Goal: Information Seeking & Learning: Learn about a topic

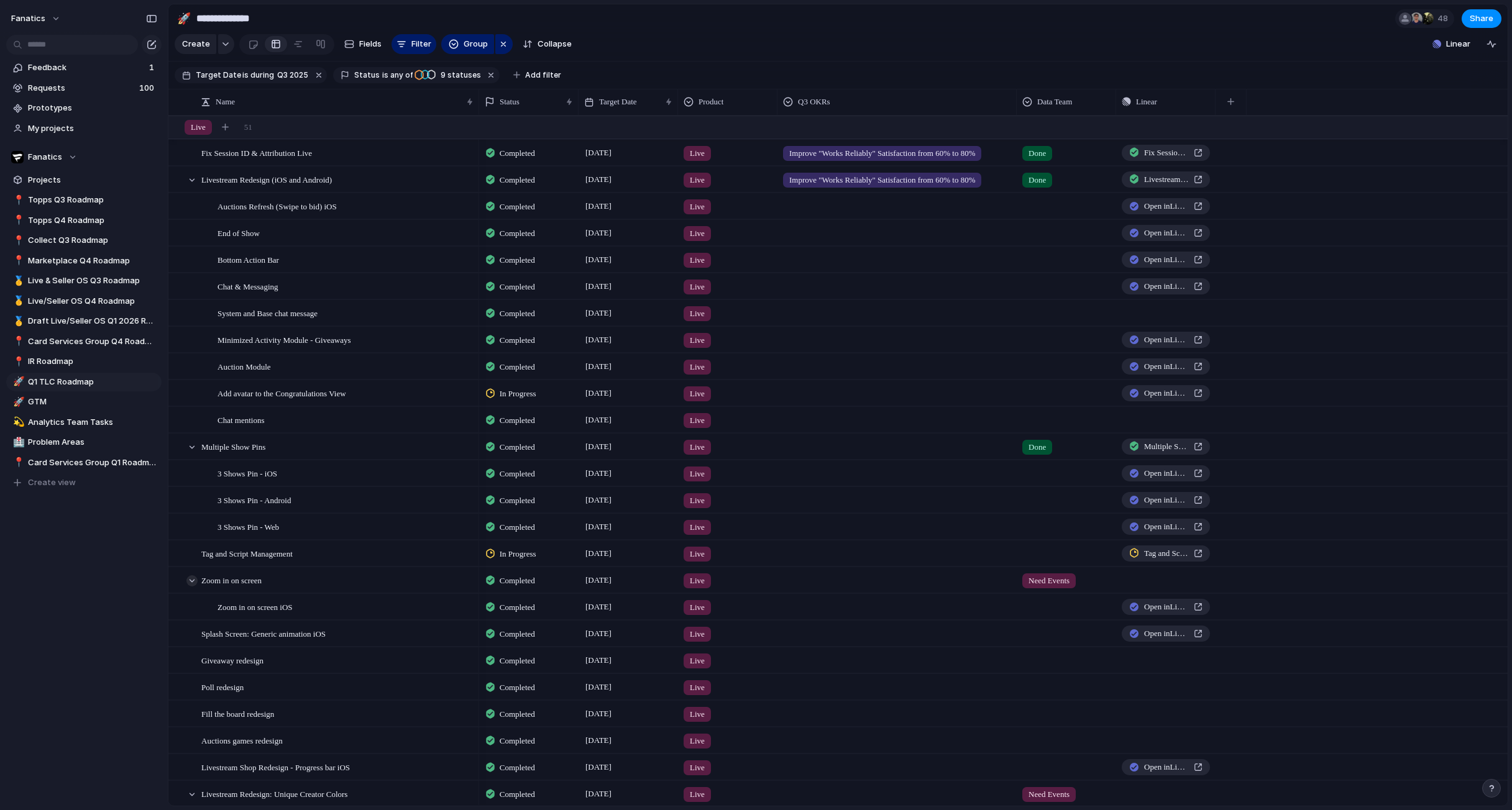
click at [192, 578] on div at bounding box center [192, 581] width 11 height 11
click at [74, 301] on span "Live/Seller OS Q4 Roadmap" at bounding box center [93, 301] width 129 height 12
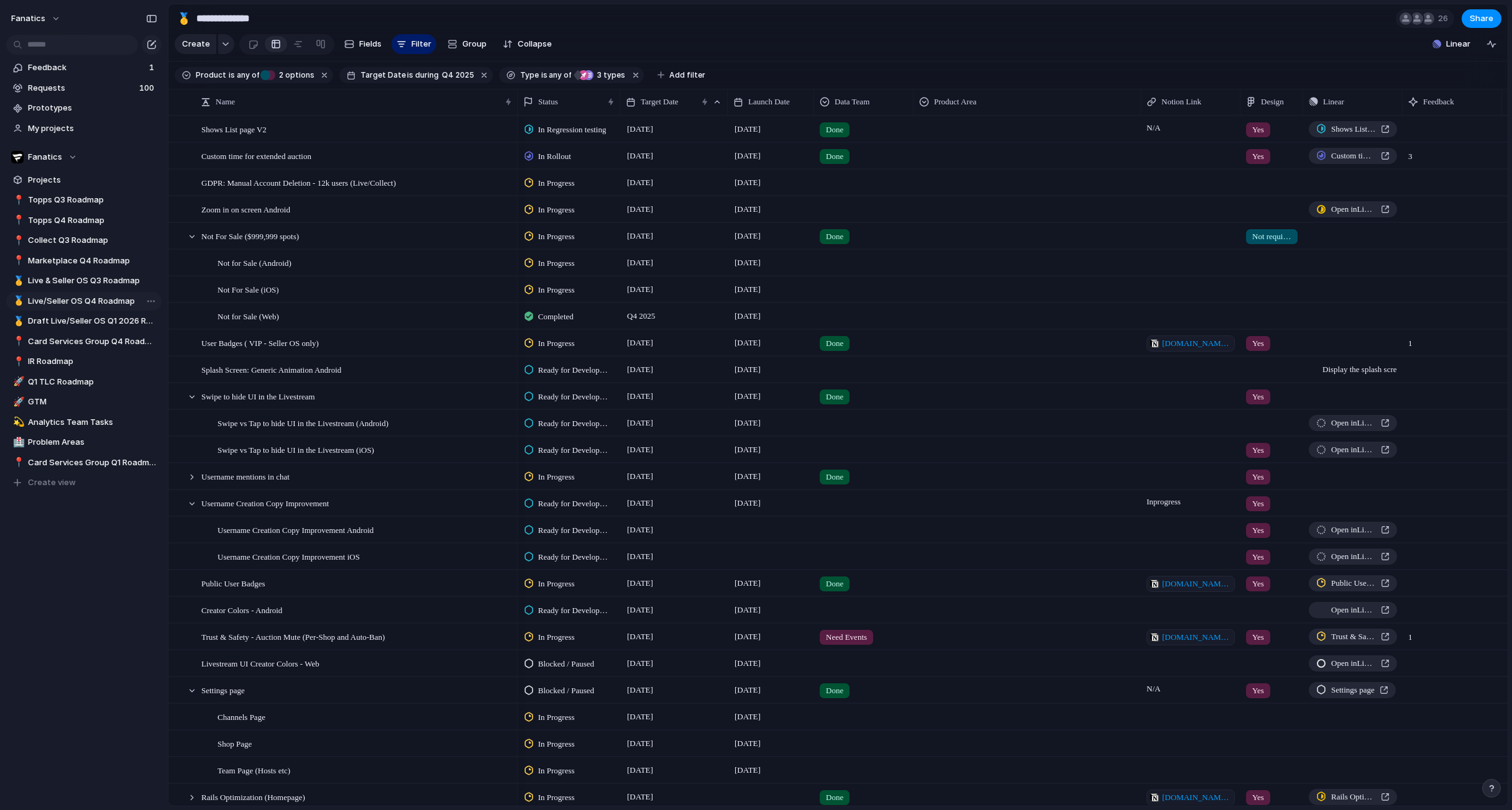
type input "**********"
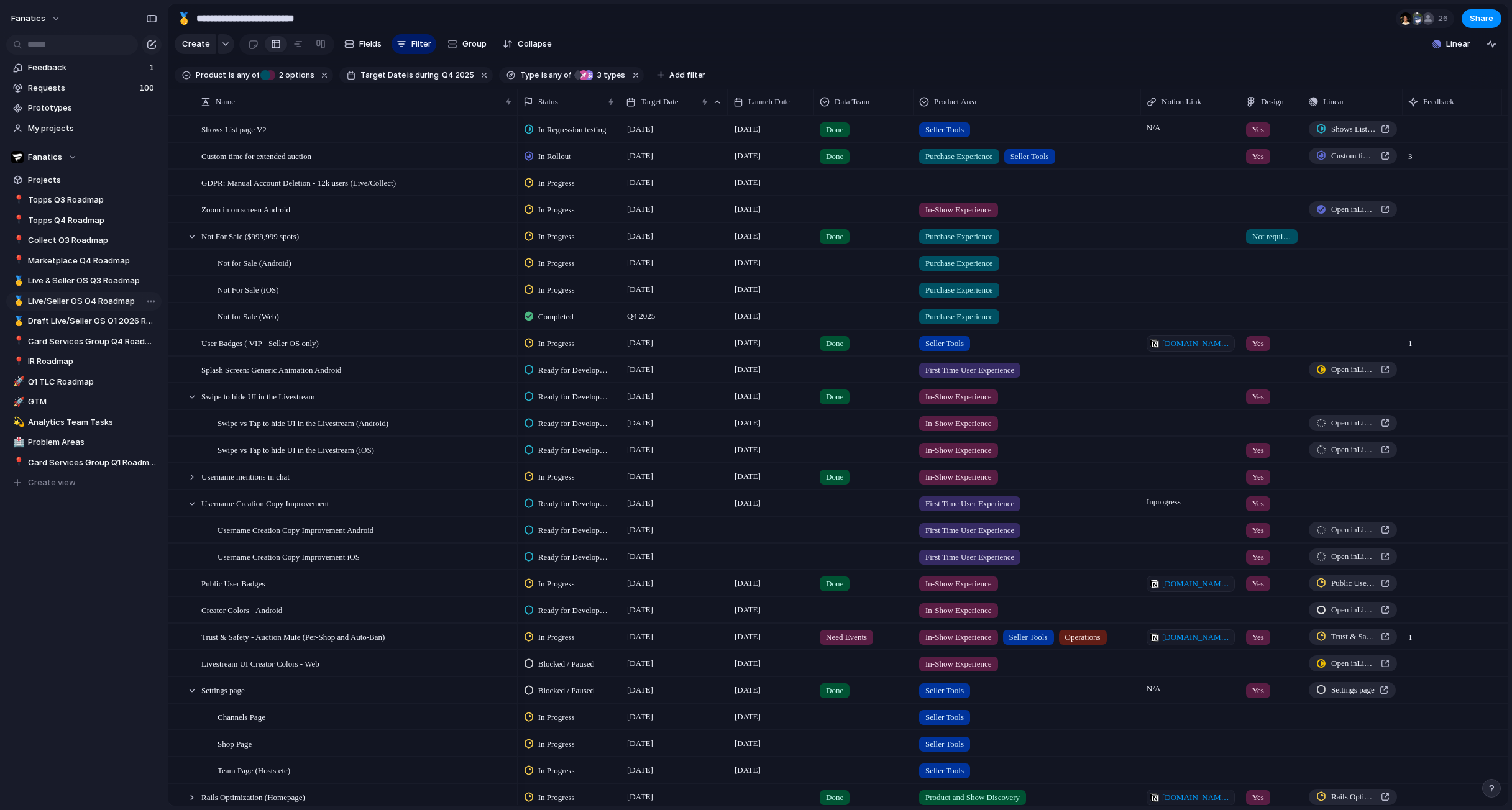
click at [89, 304] on span "Live/Seller OS Q4 Roadmap" at bounding box center [93, 301] width 129 height 12
click at [190, 236] on div at bounding box center [192, 236] width 11 height 11
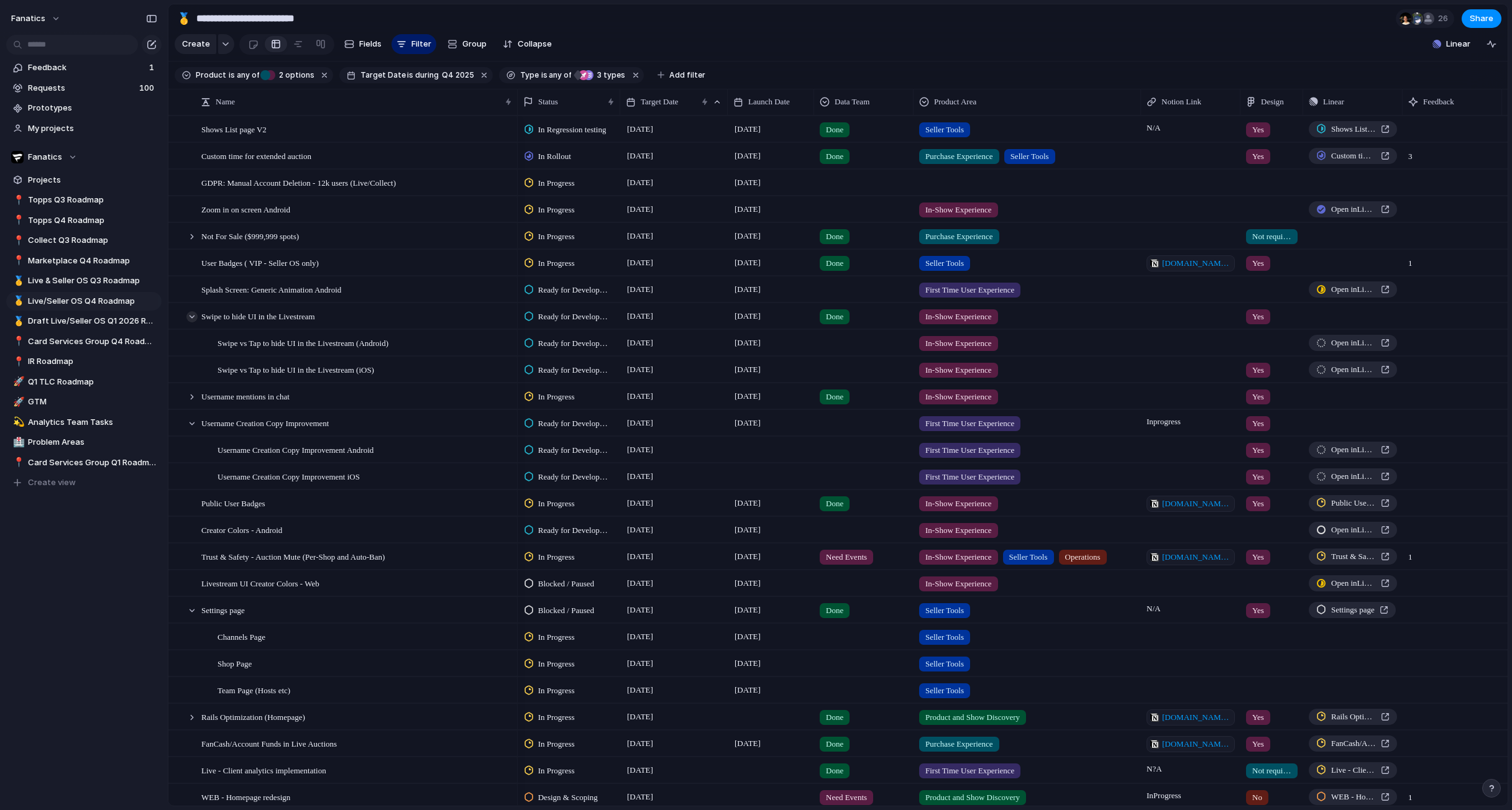
click at [190, 316] on div at bounding box center [192, 317] width 11 height 11
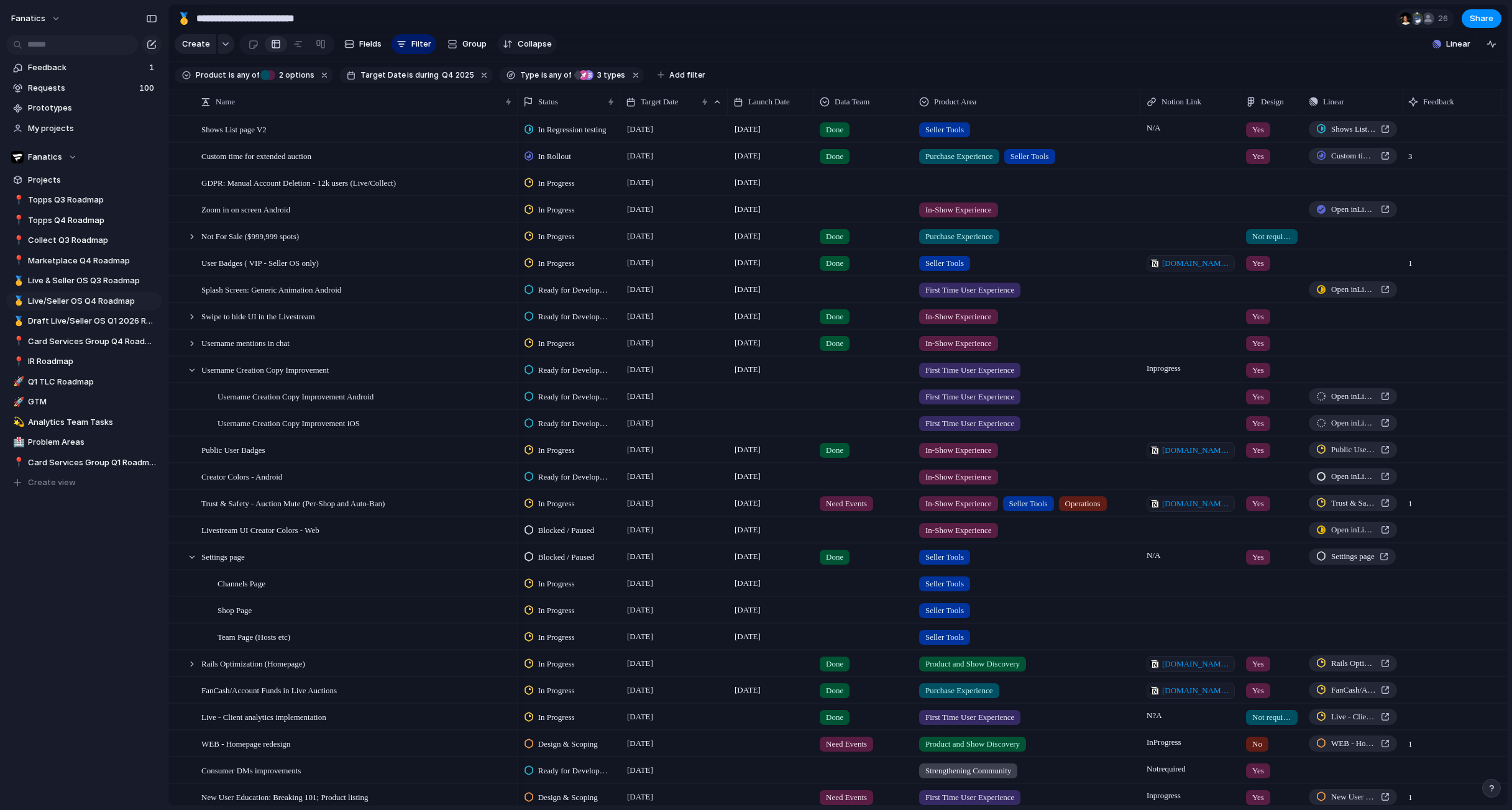
click at [524, 43] on span "Collapse" at bounding box center [534, 44] width 34 height 12
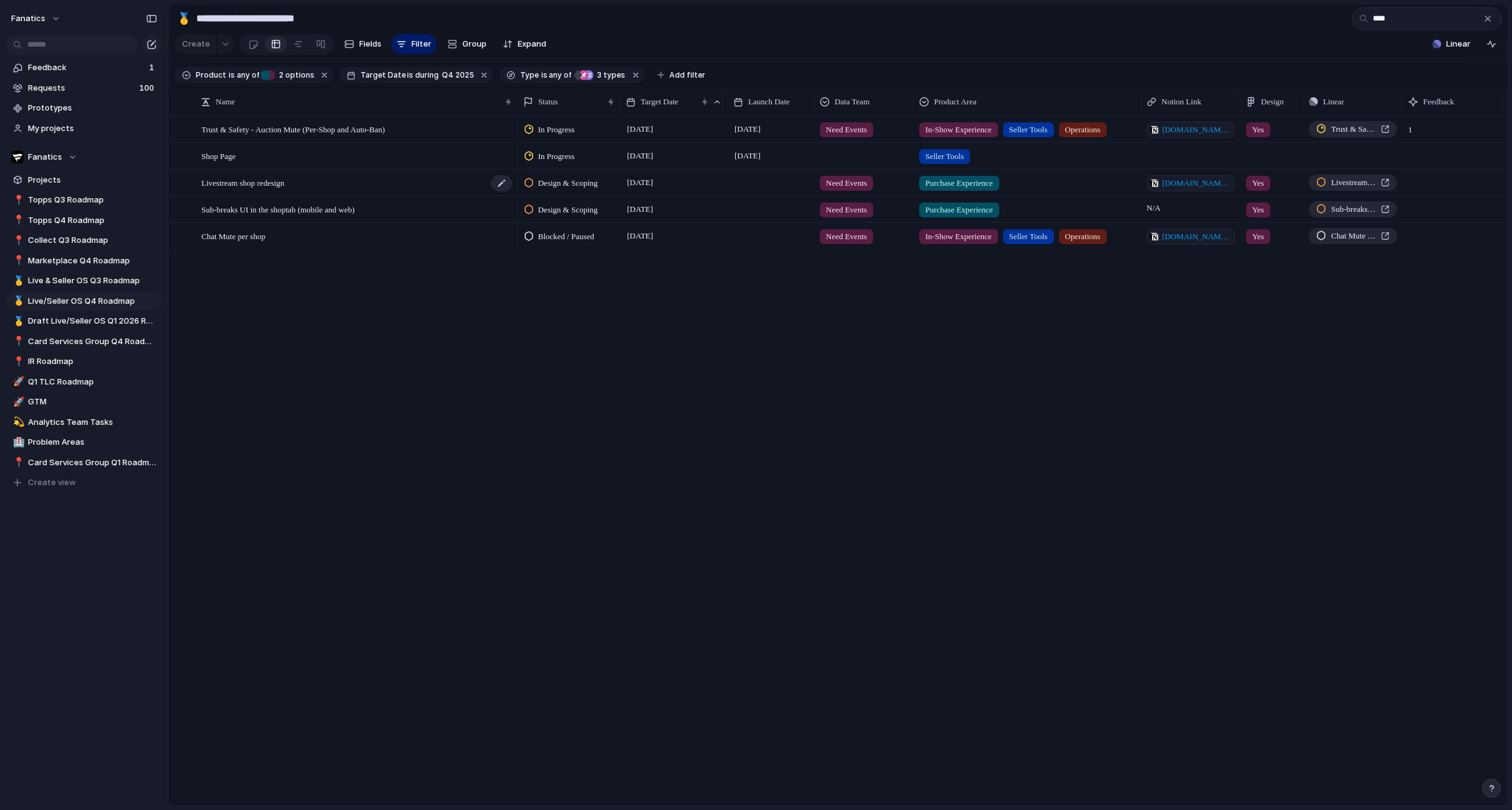
type input "****"
click at [276, 181] on span "Livestream shop redesign" at bounding box center [243, 183] width 83 height 14
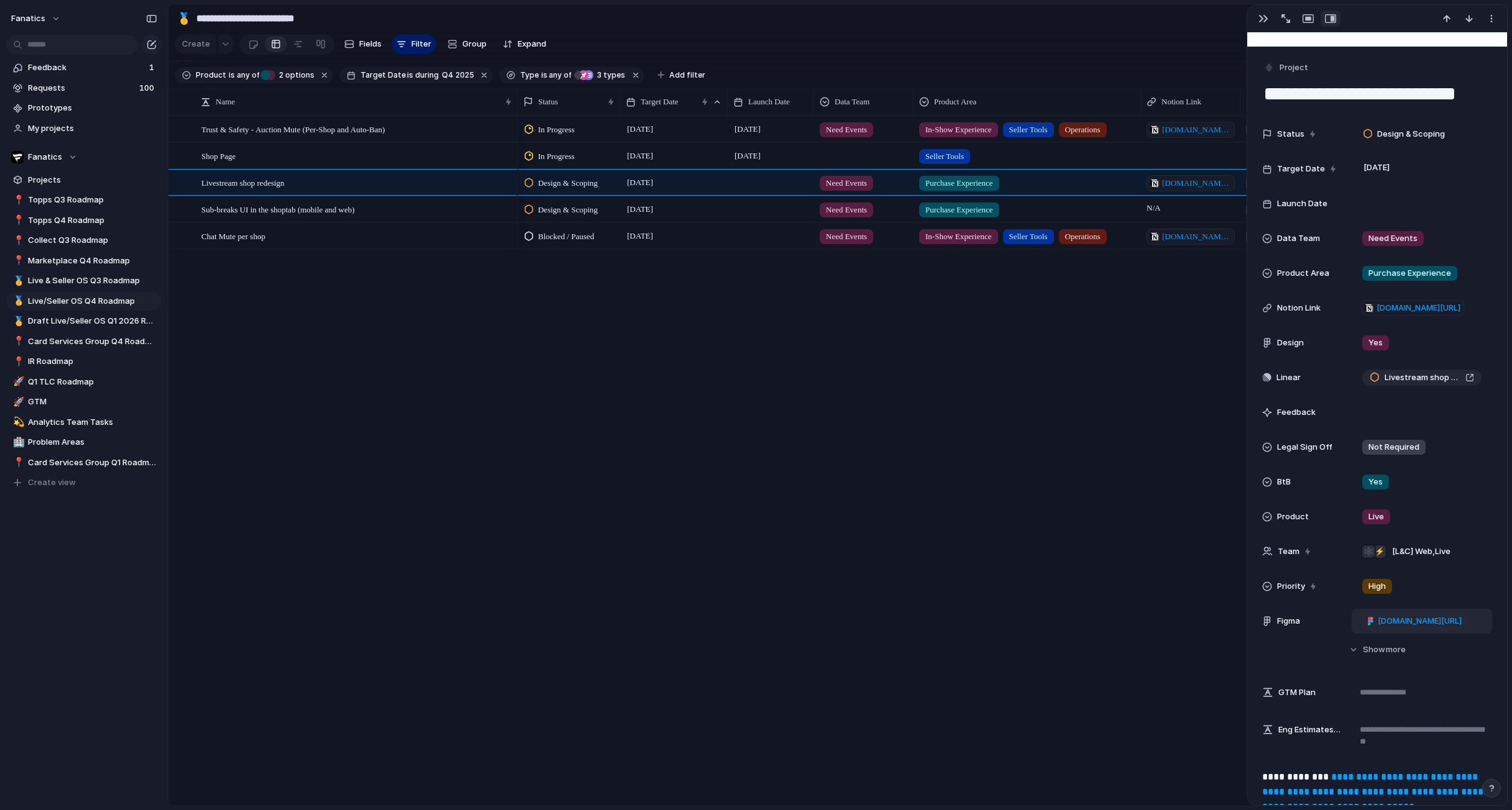
click at [1416, 624] on span "[DOMAIN_NAME][URL]" at bounding box center [1419, 621] width 84 height 12
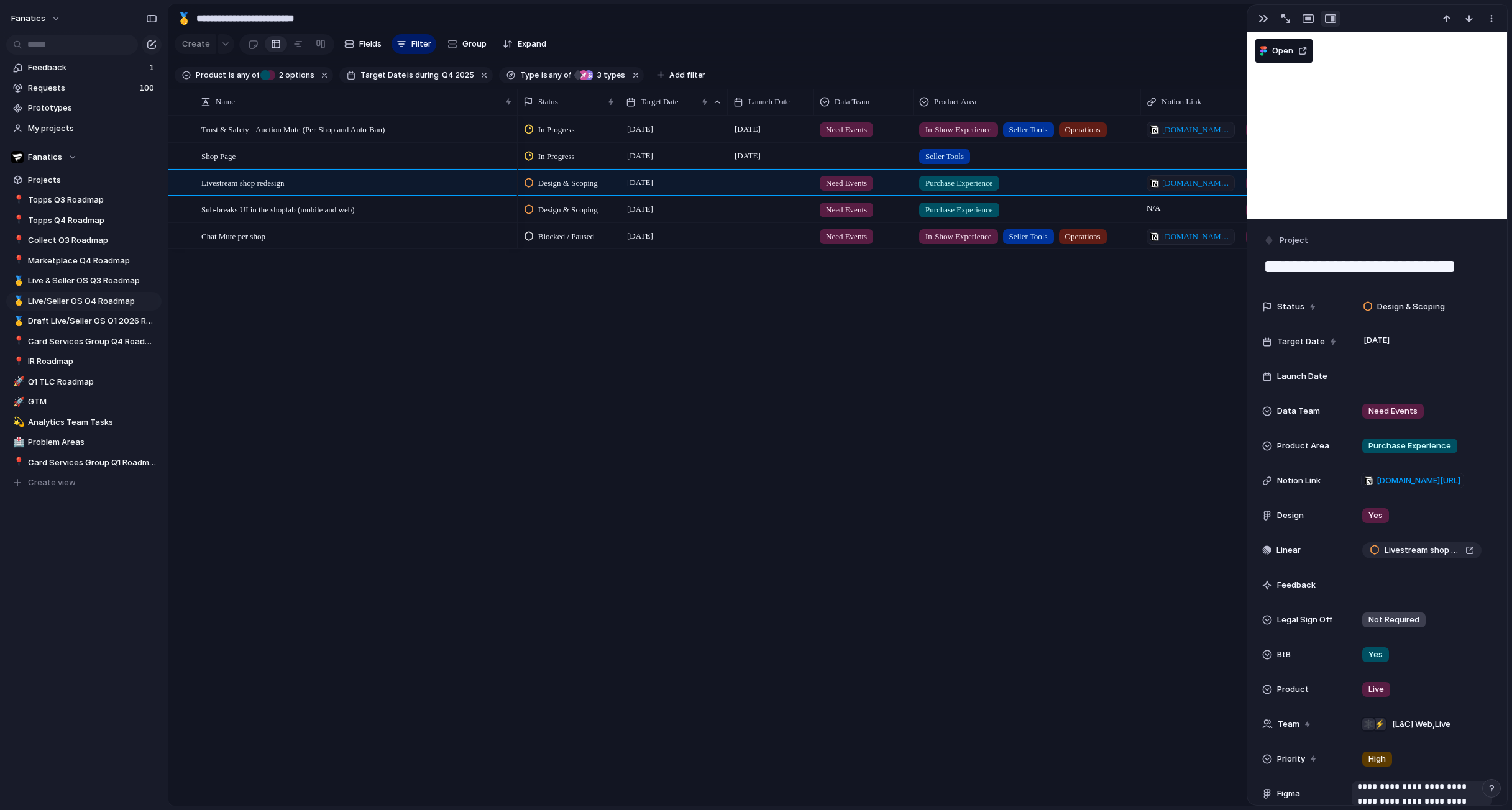
click at [1382, 264] on textarea "**********" at bounding box center [1377, 266] width 229 height 26
click at [1288, 21] on div "button" at bounding box center [1286, 19] width 9 height 9
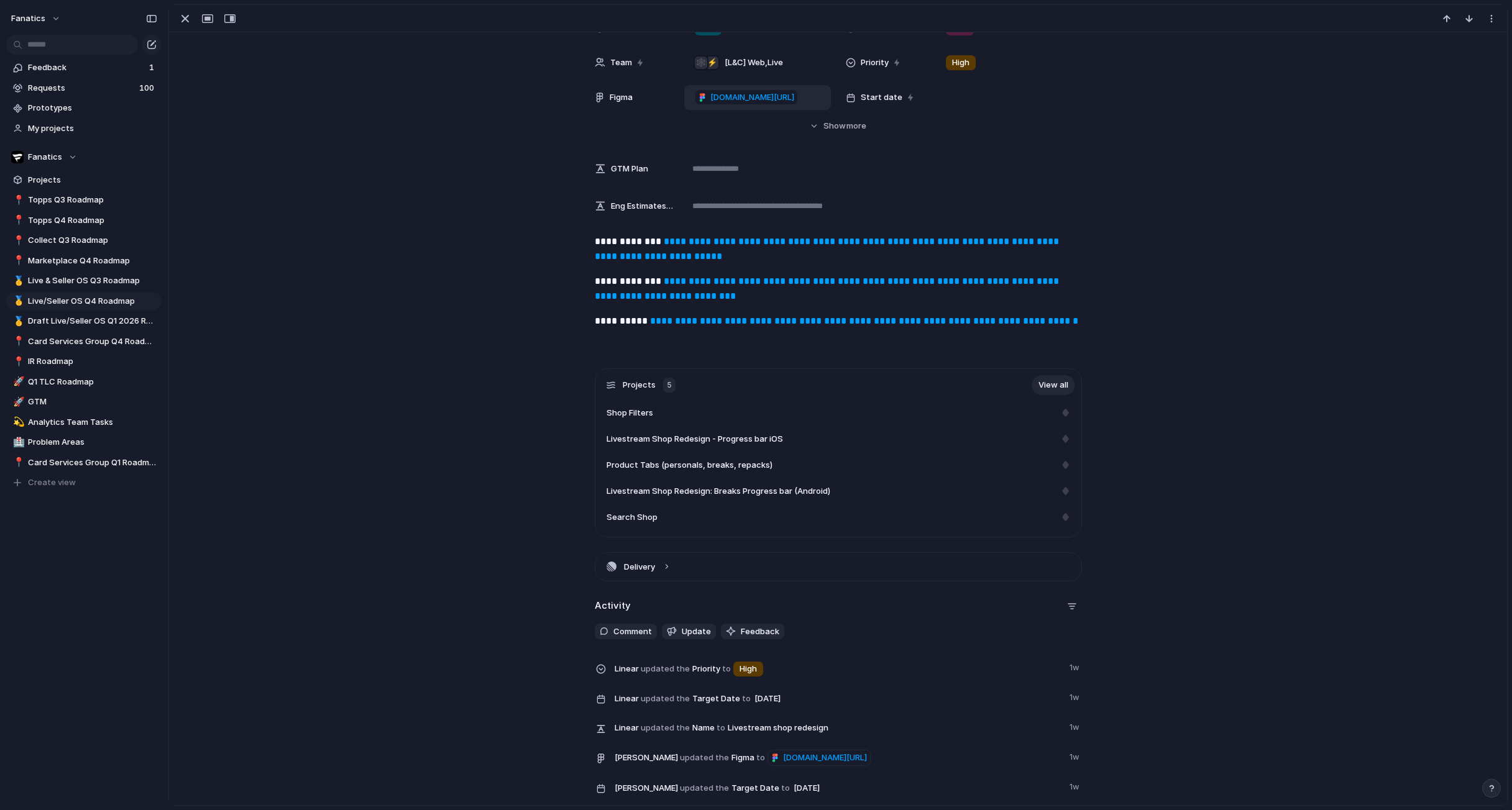
click at [959, 286] on link "**********" at bounding box center [828, 288] width 467 height 24
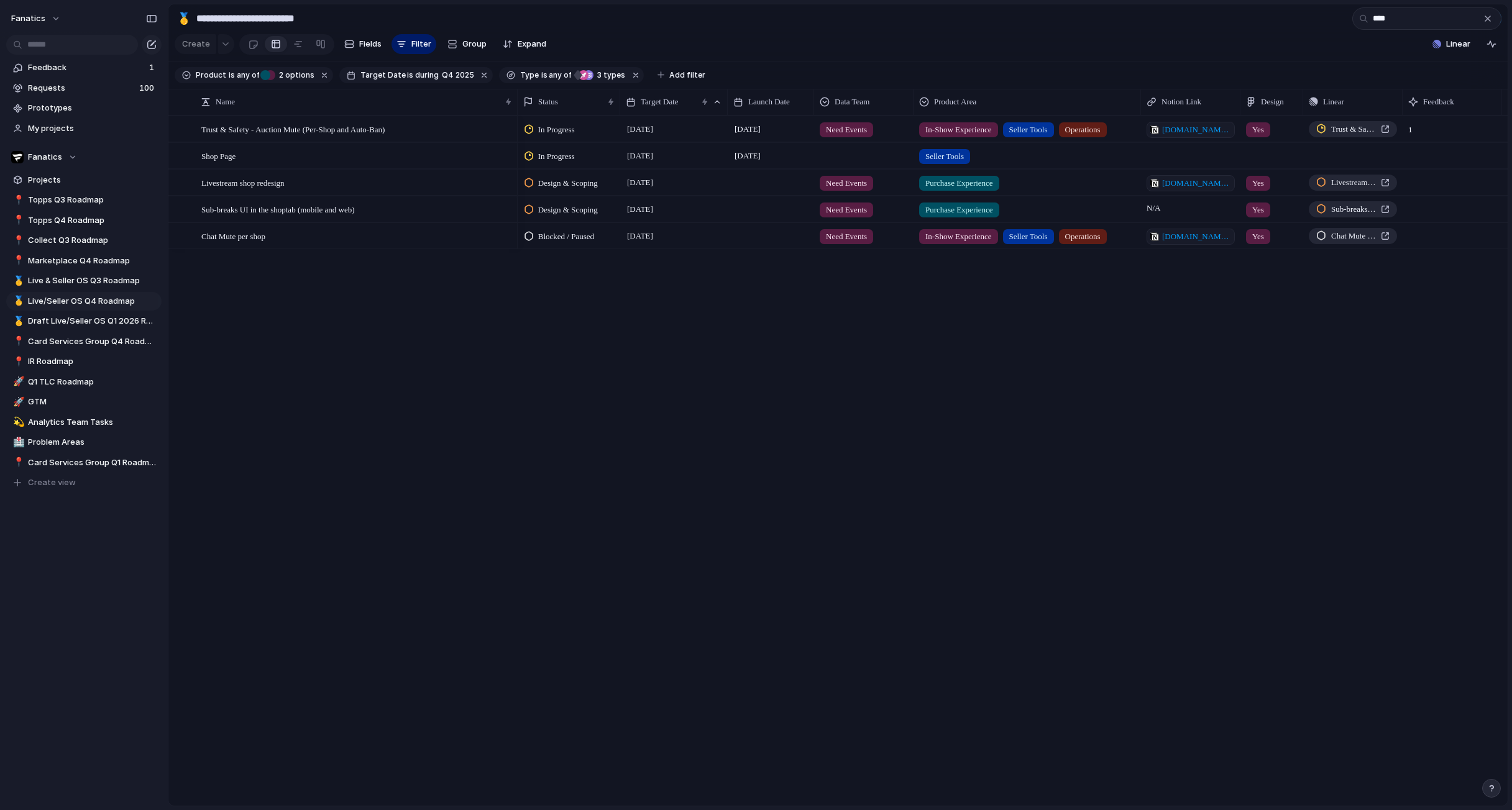
click at [1490, 18] on div "button" at bounding box center [1487, 18] width 10 height 10
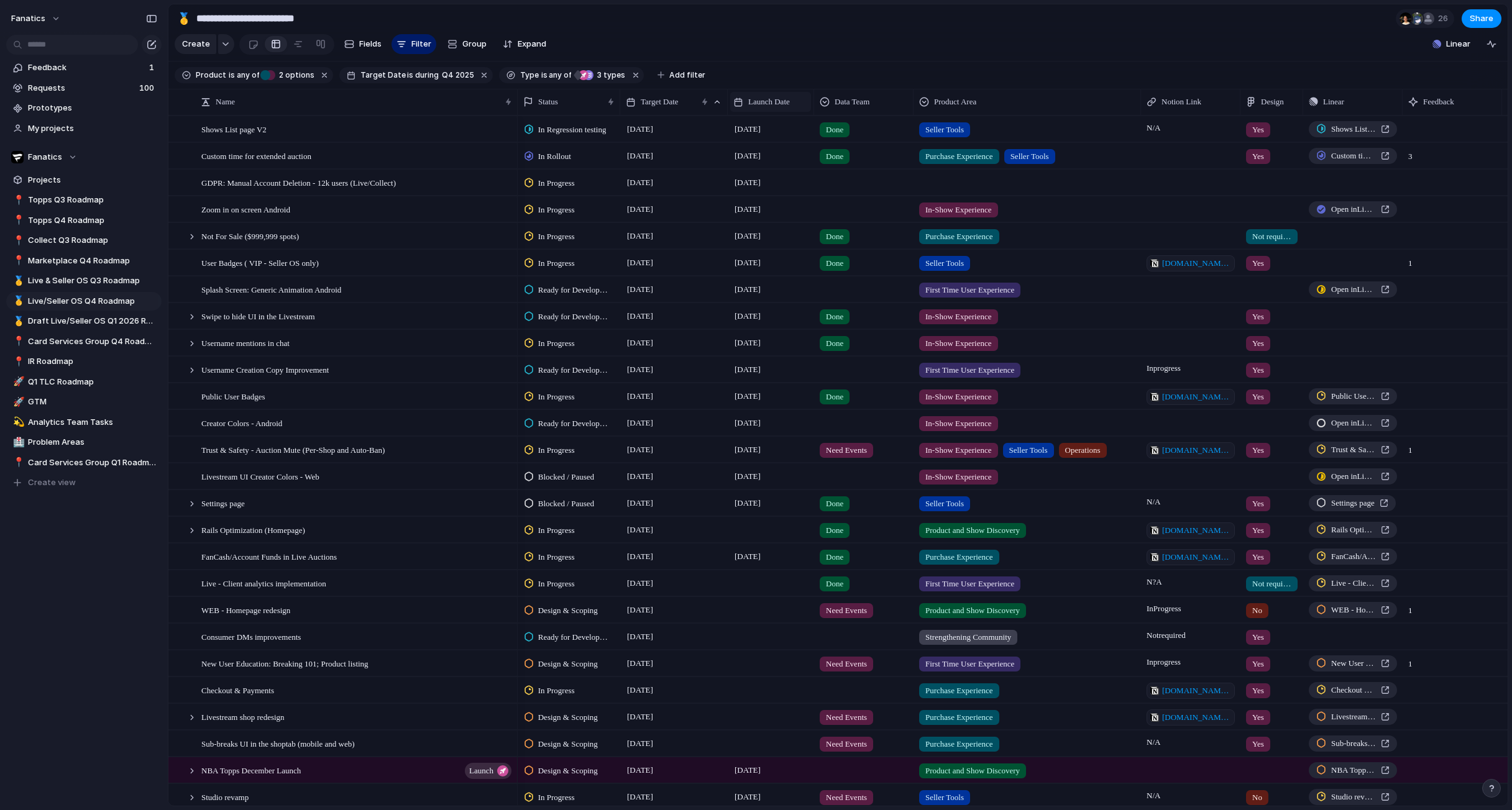
click at [779, 105] on span "Launch Date" at bounding box center [769, 101] width 41 height 12
click at [776, 171] on span "Sort ascending" at bounding box center [785, 169] width 60 height 12
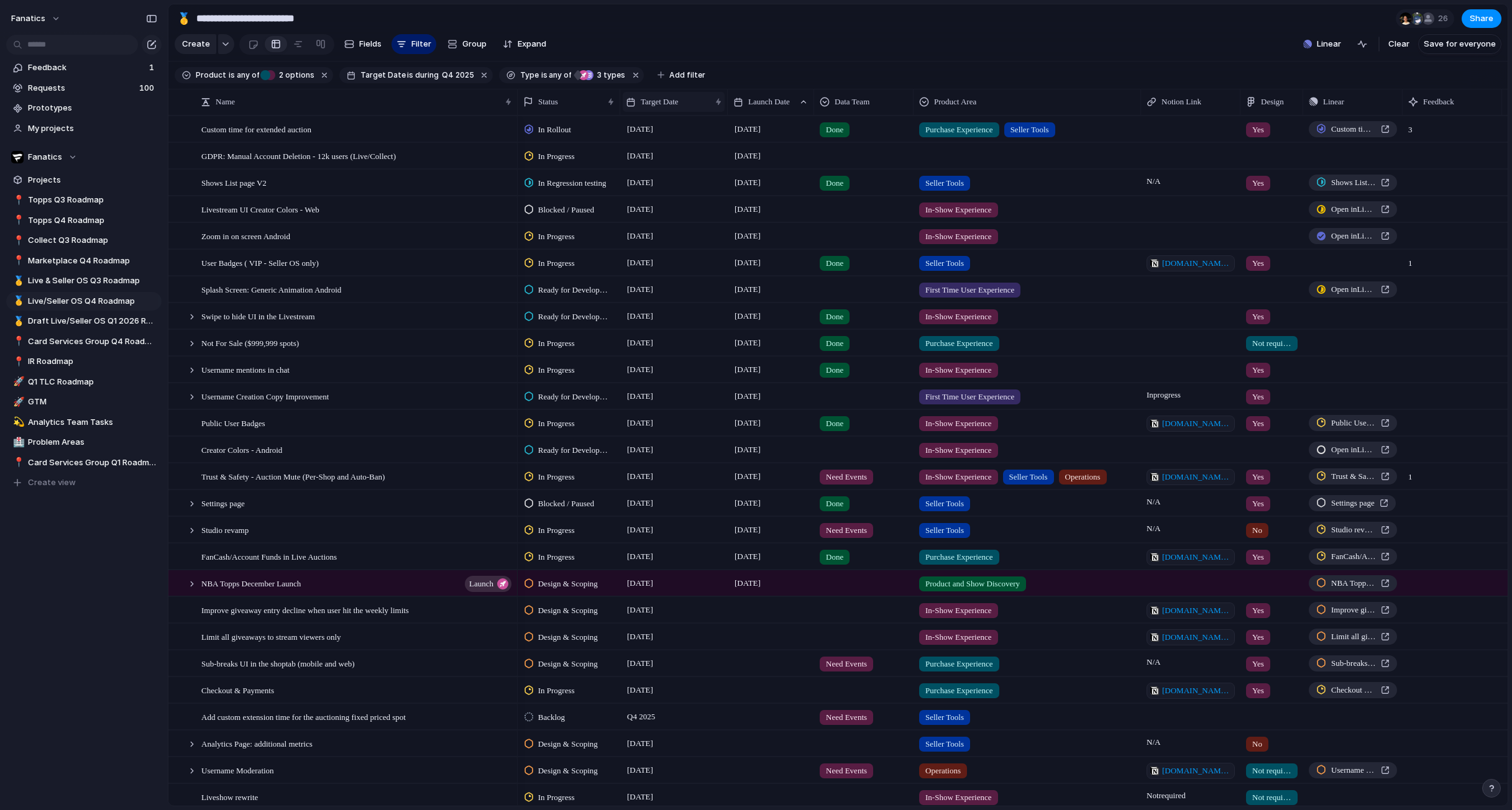
click at [645, 95] on span "Target Date" at bounding box center [659, 101] width 38 height 12
click at [664, 170] on span "Sort ascending" at bounding box center [677, 169] width 60 height 12
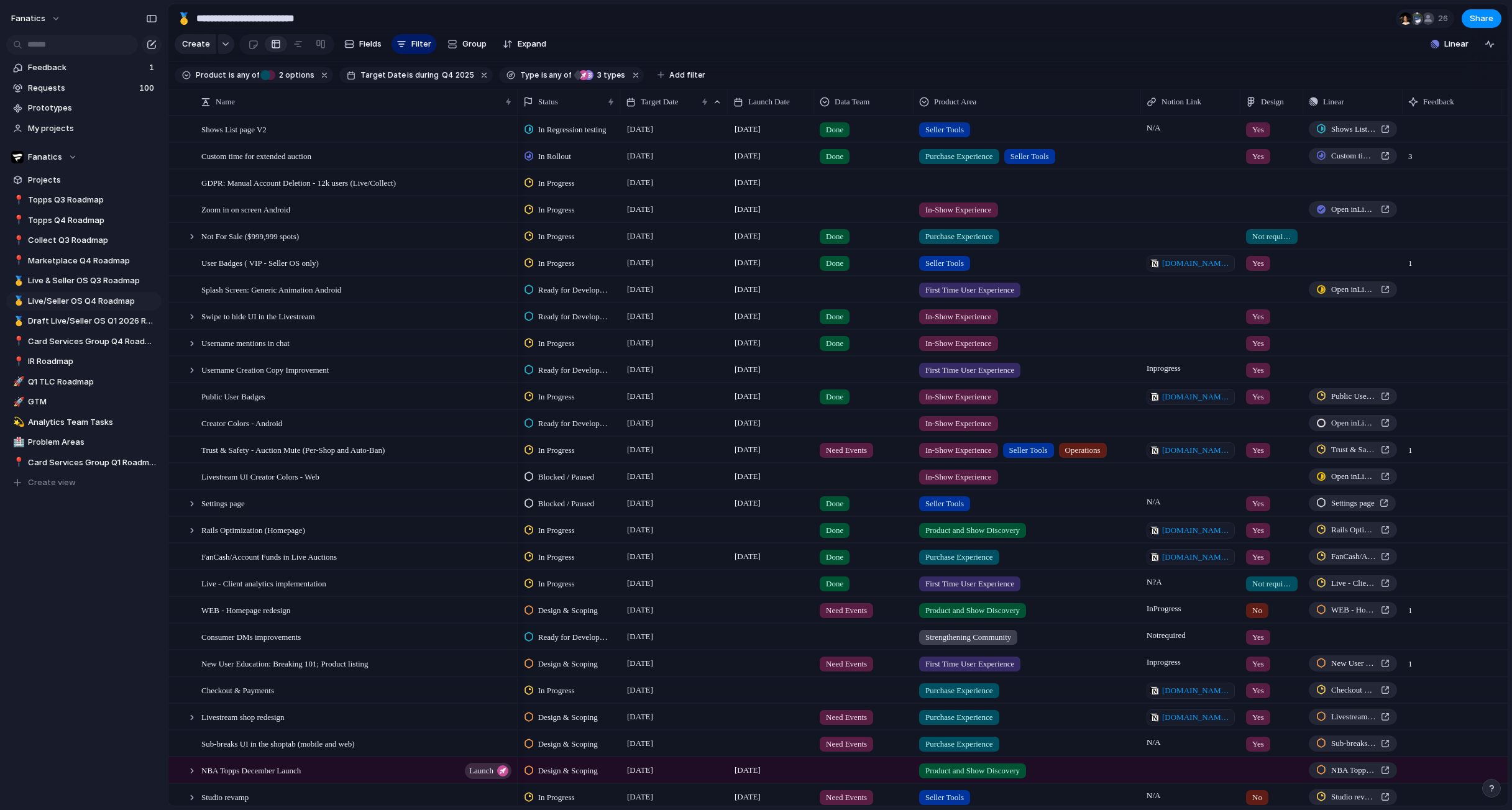
click at [568, 211] on span "In Progress" at bounding box center [557, 210] width 37 height 12
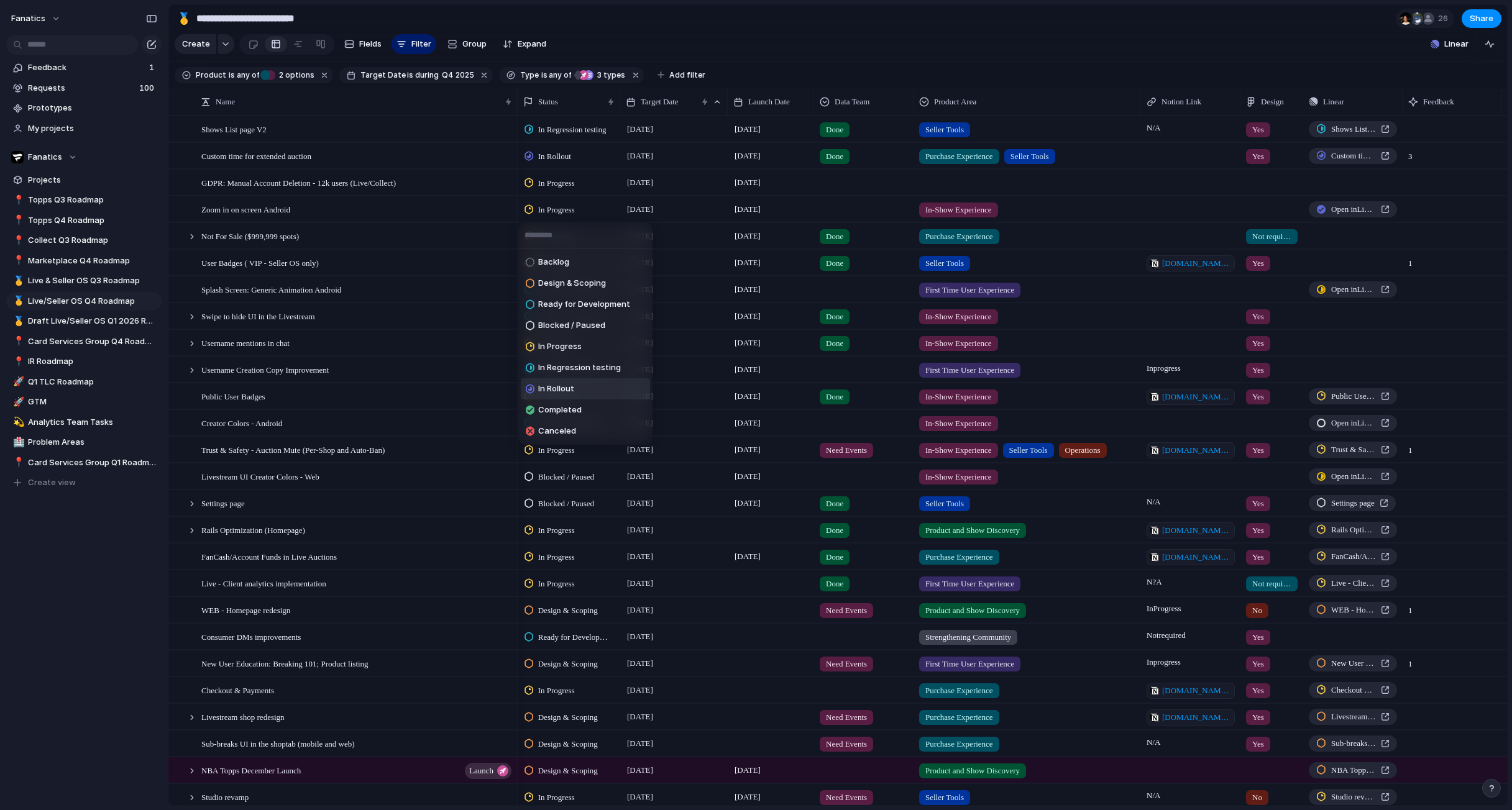
click at [581, 392] on li "In Rollout" at bounding box center [585, 389] width 129 height 21
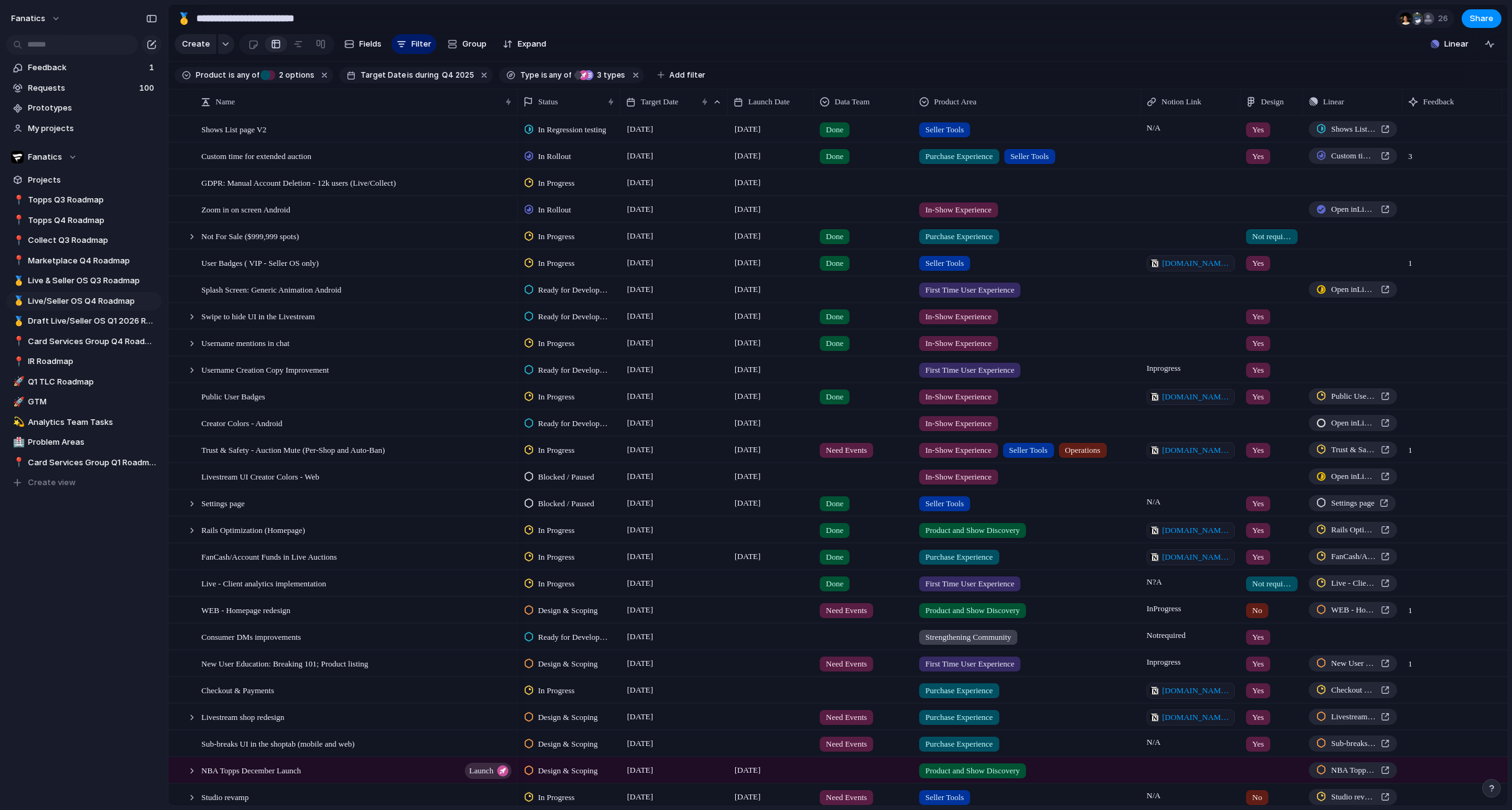
click at [553, 200] on div "In Rollout" at bounding box center [568, 207] width 102 height 22
click at [548, 205] on div "Backlog Design & Scoping Ready for Development Blocked / Paused In Progress In …" at bounding box center [756, 405] width 1512 height 810
click at [548, 205] on span "In Rollout" at bounding box center [554, 210] width 33 height 12
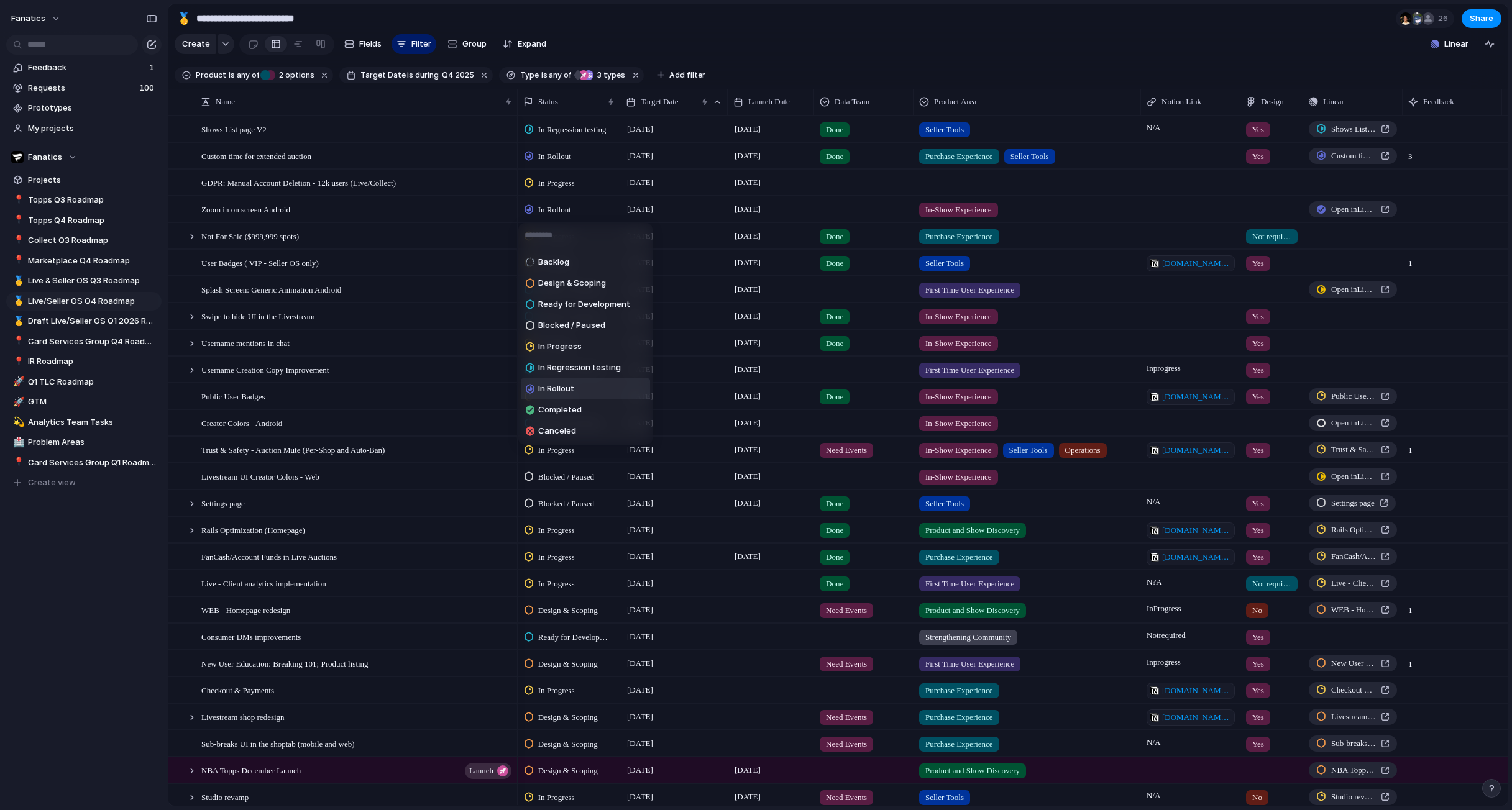
click at [581, 394] on li "In Rollout" at bounding box center [585, 389] width 129 height 21
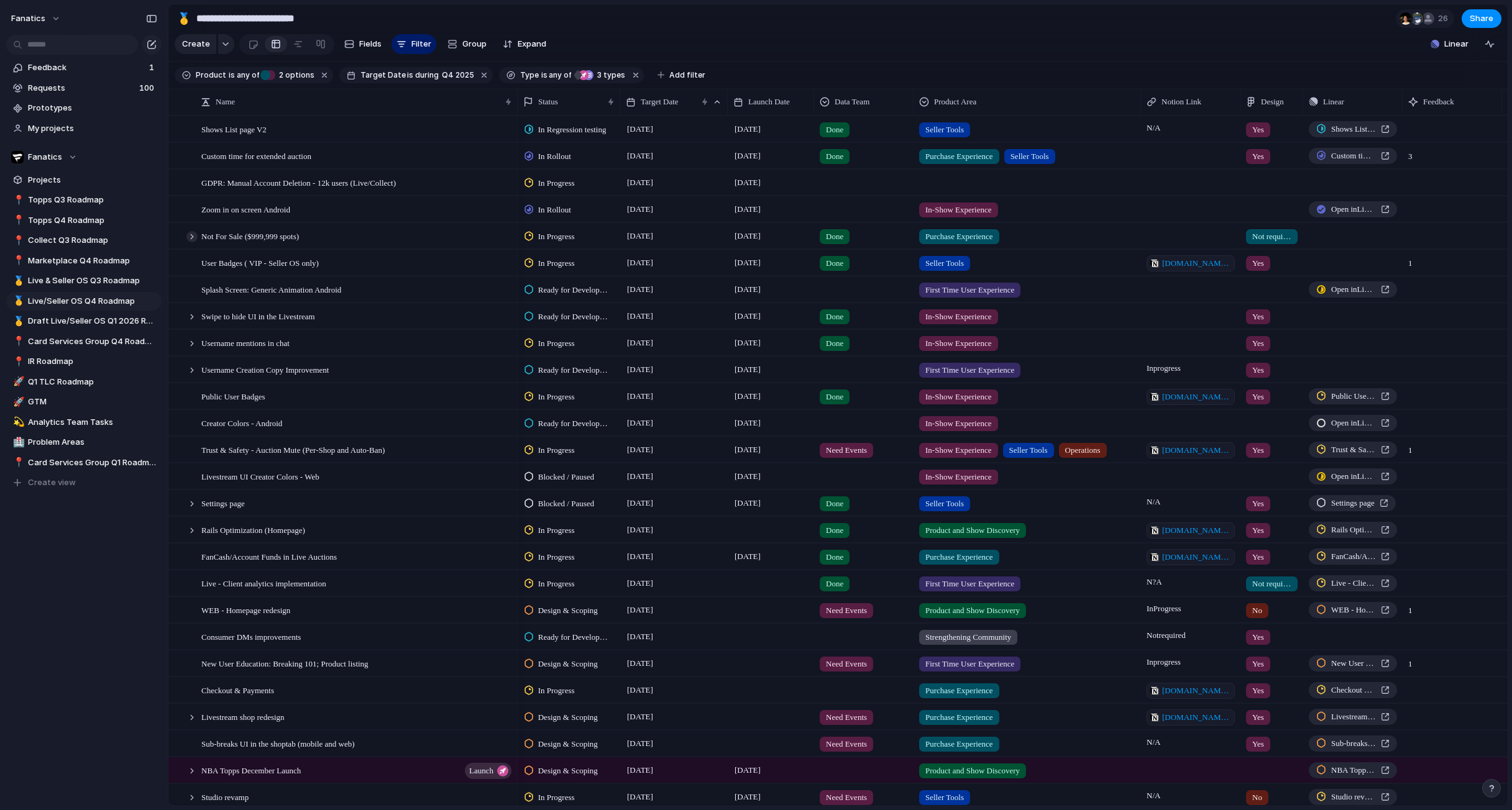
click at [192, 234] on div at bounding box center [192, 236] width 11 height 11
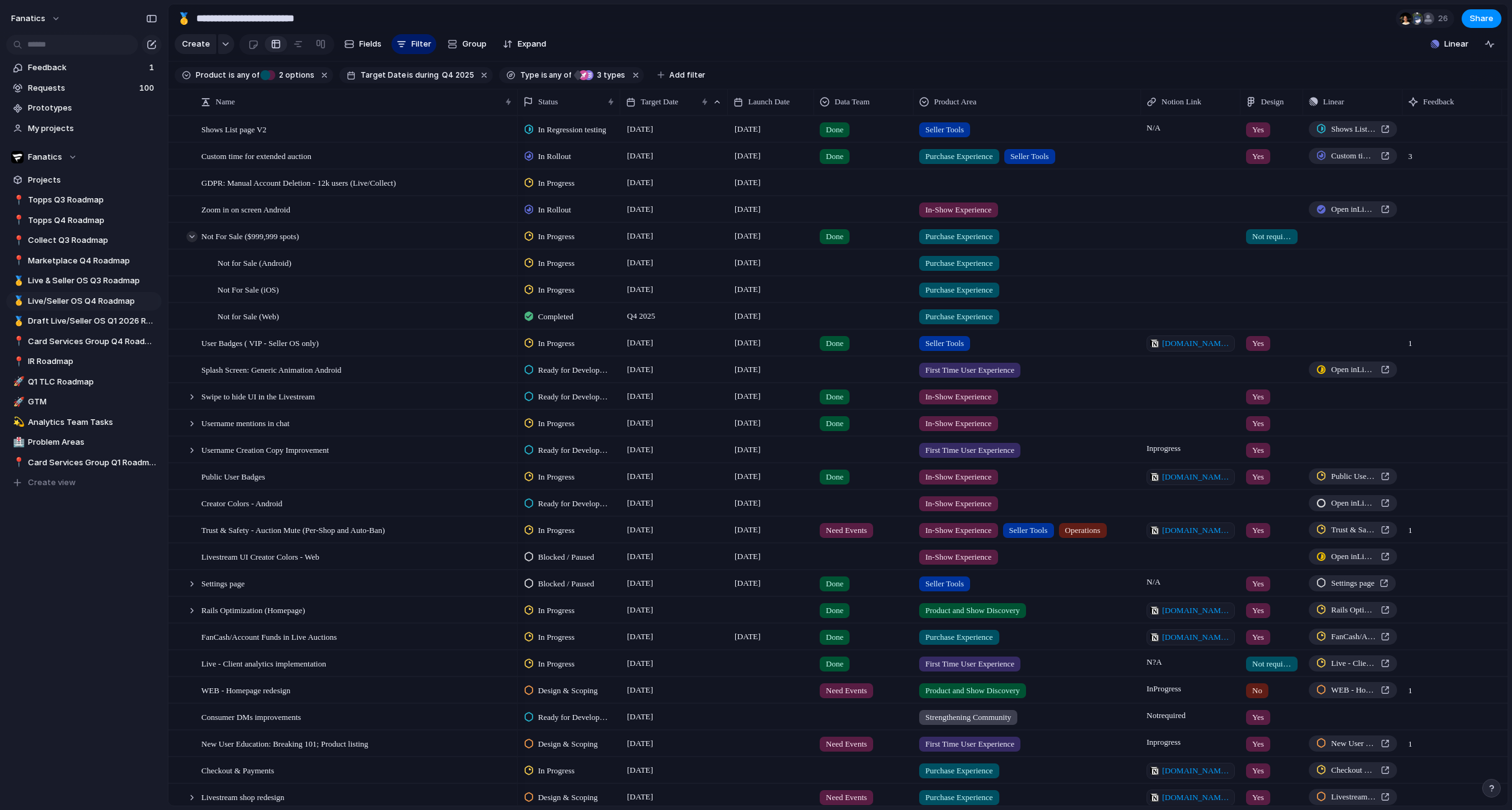
click at [194, 234] on div at bounding box center [192, 236] width 11 height 11
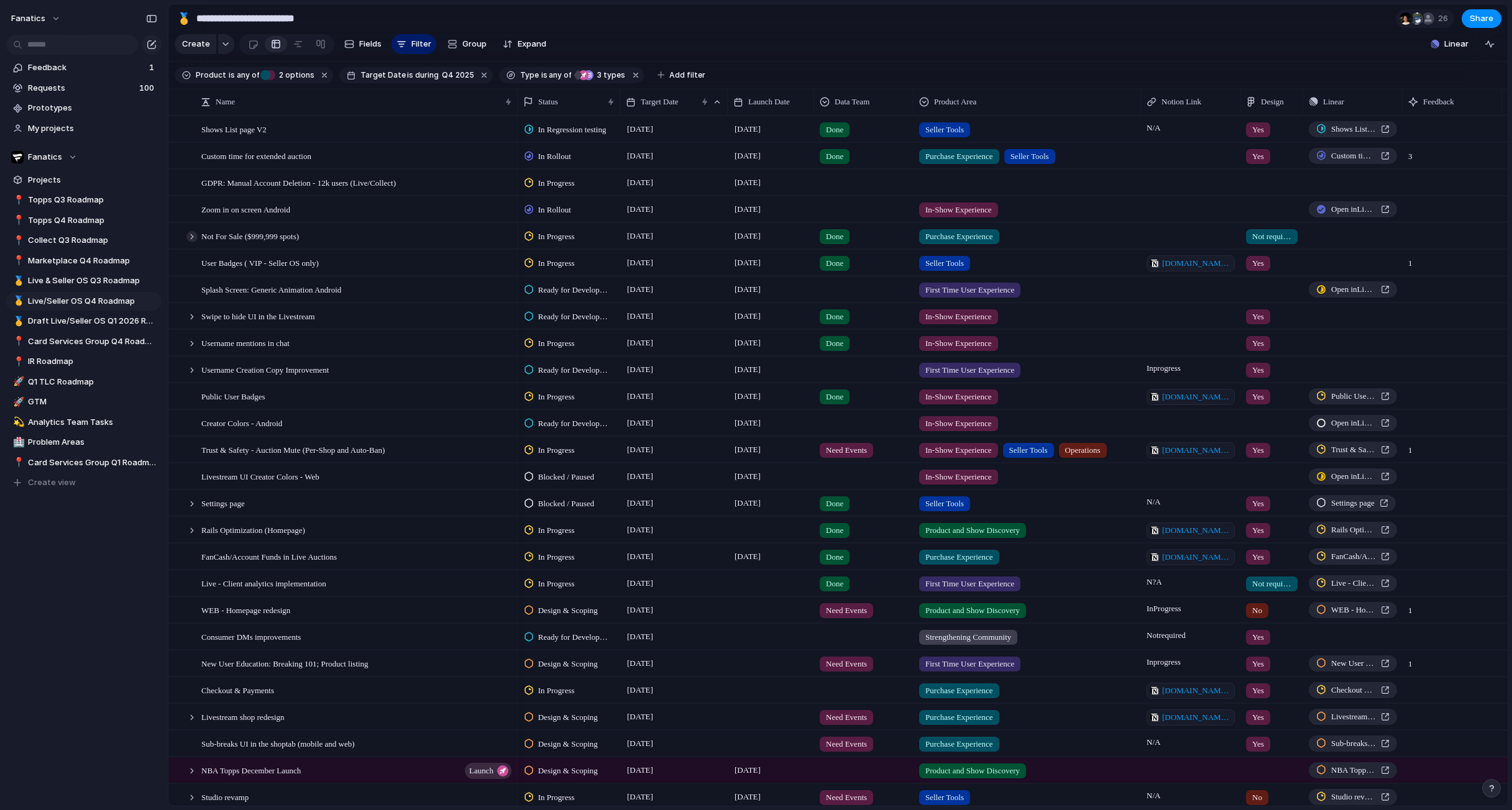
click at [192, 236] on div at bounding box center [192, 236] width 11 height 11
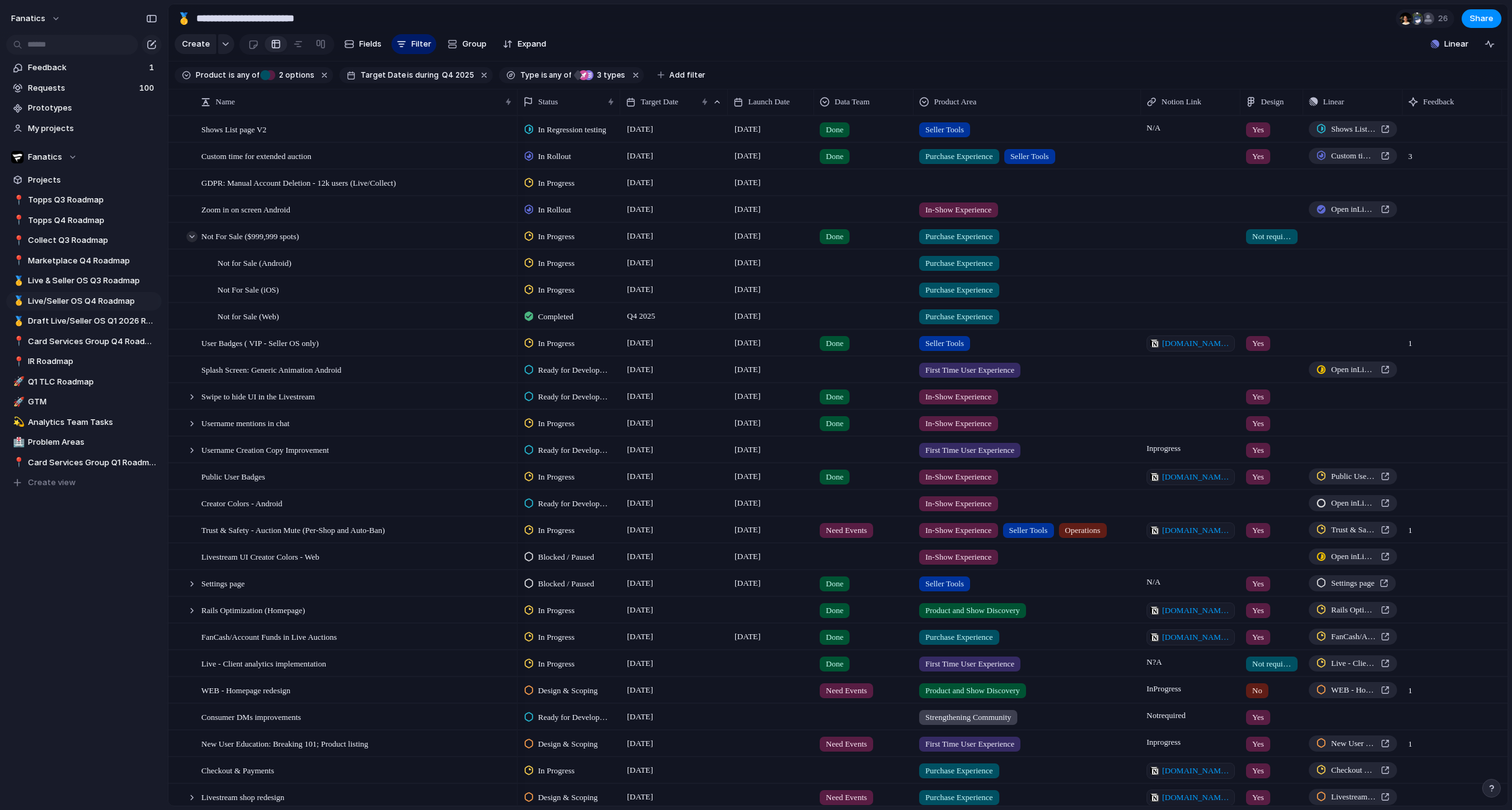
click at [192, 236] on div at bounding box center [192, 236] width 11 height 11
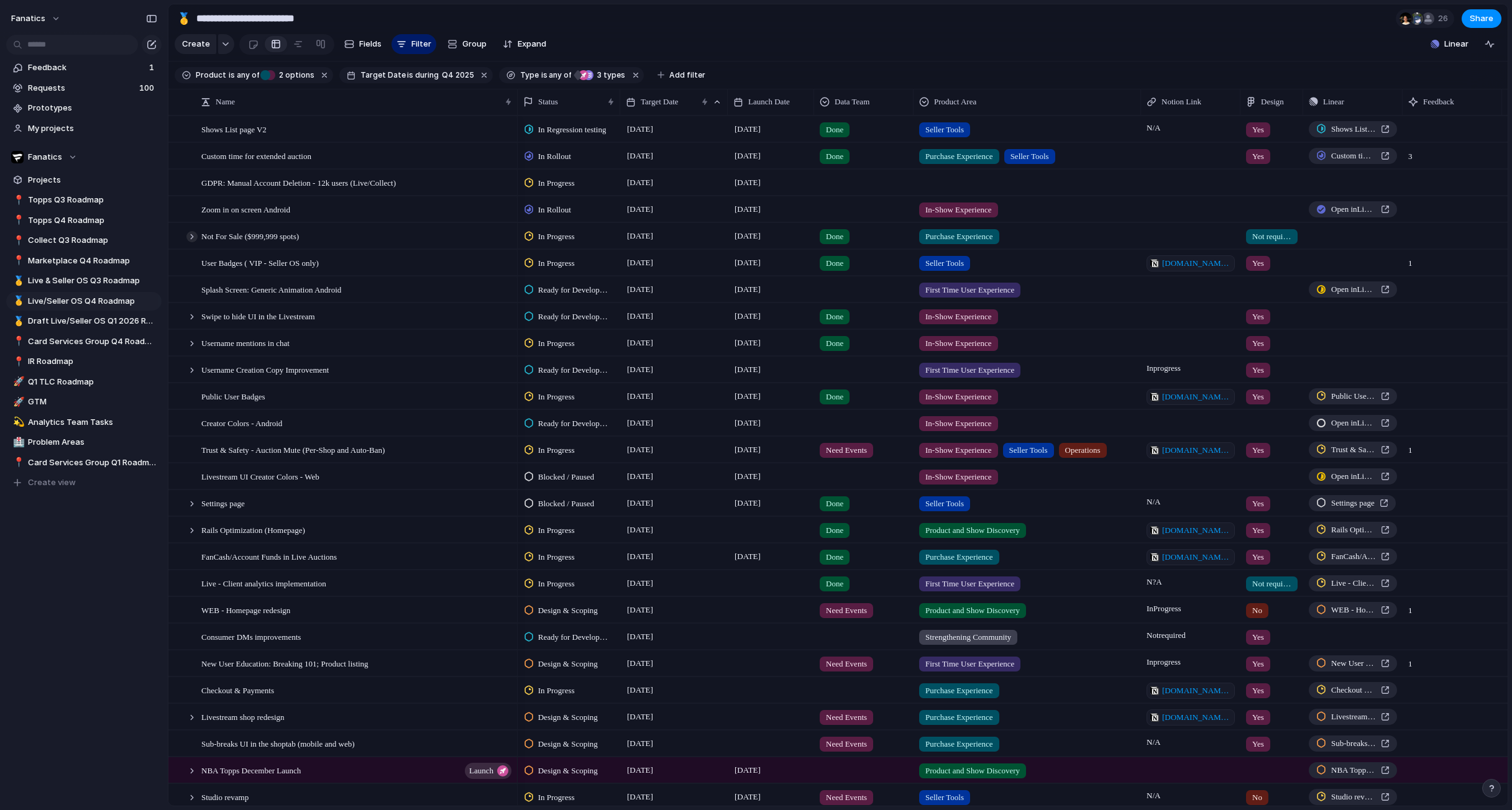
click at [191, 236] on div at bounding box center [192, 236] width 11 height 11
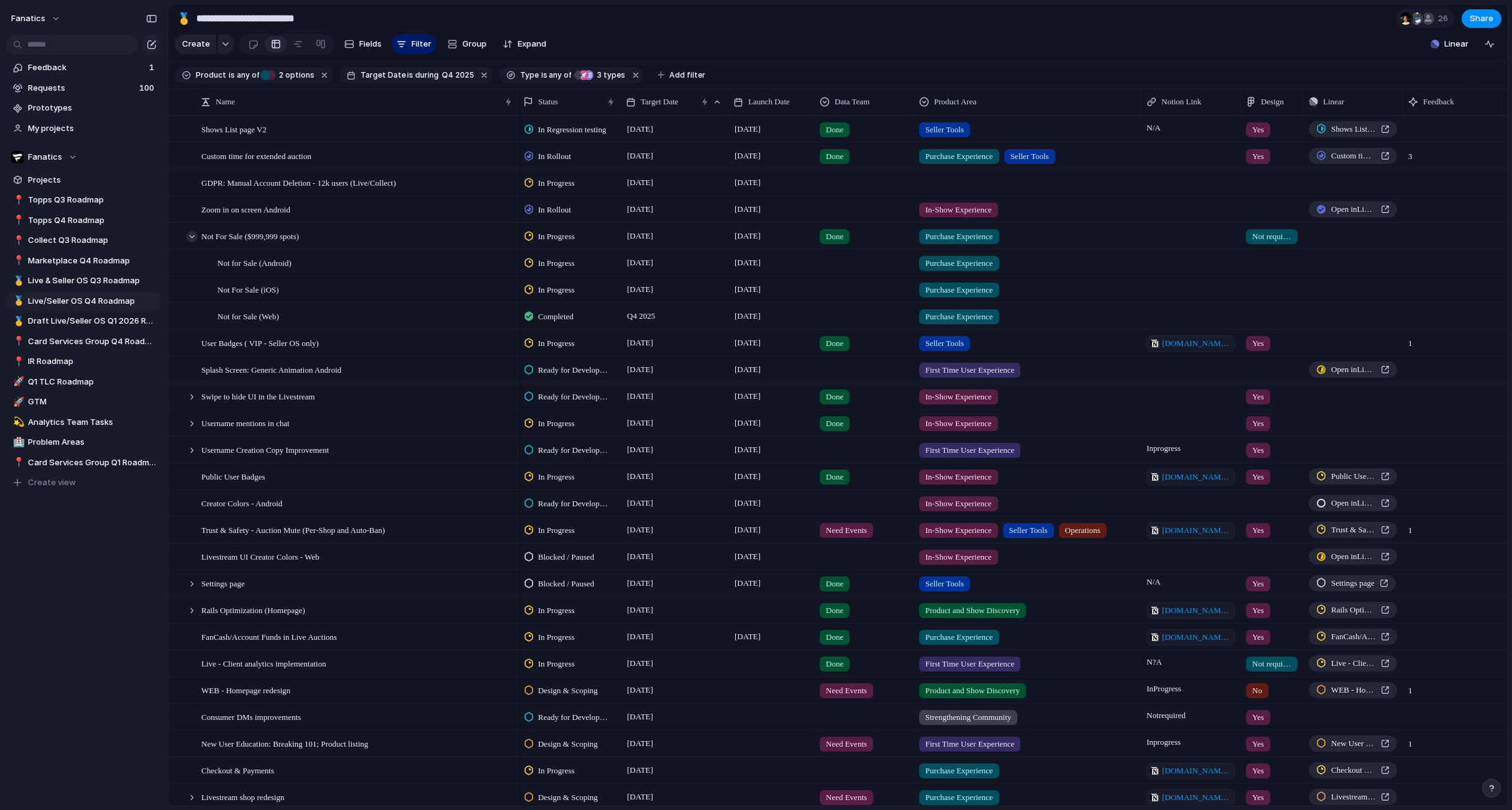
click at [194, 234] on div at bounding box center [192, 236] width 11 height 11
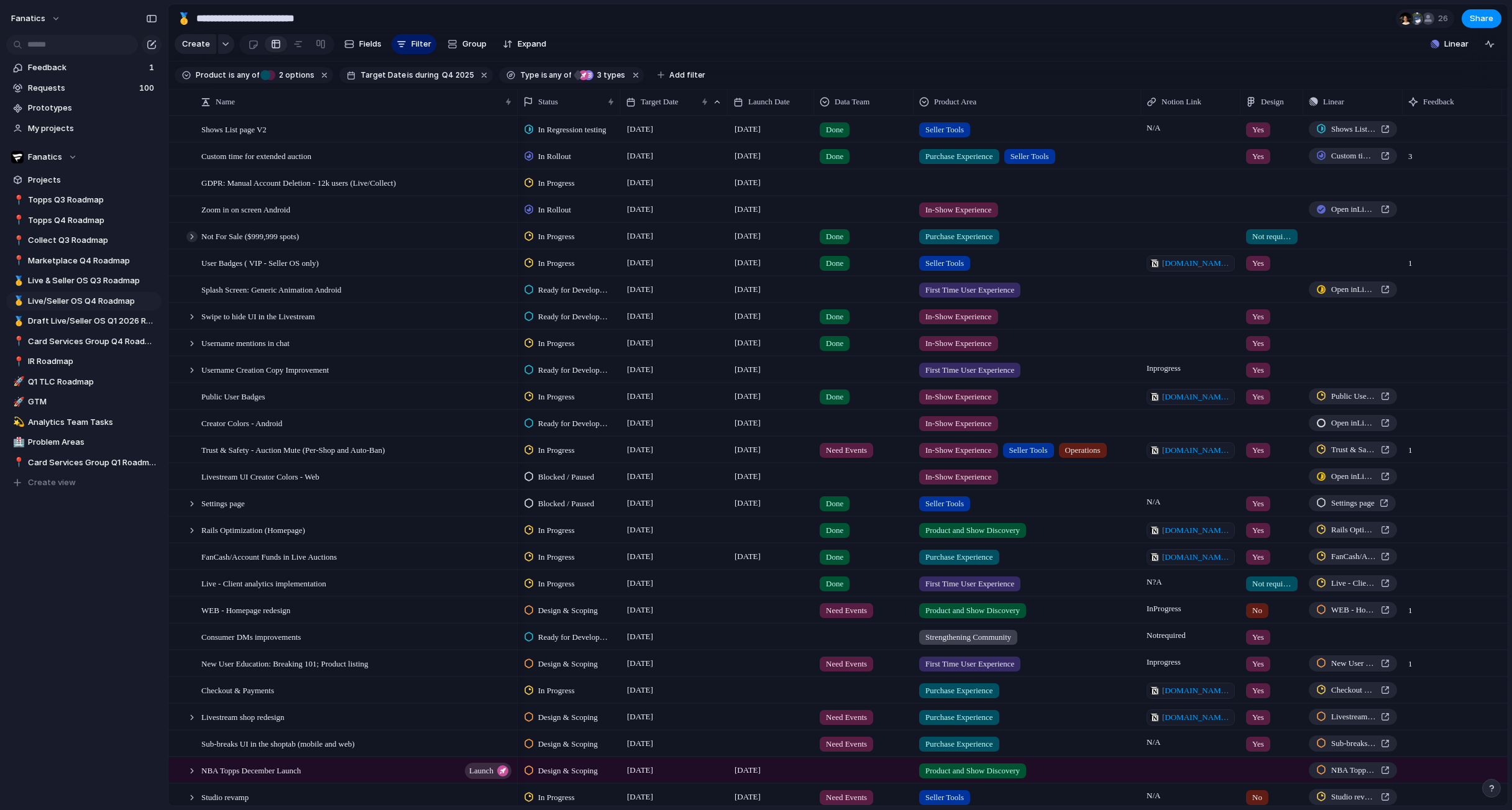
click at [190, 232] on div at bounding box center [192, 236] width 11 height 11
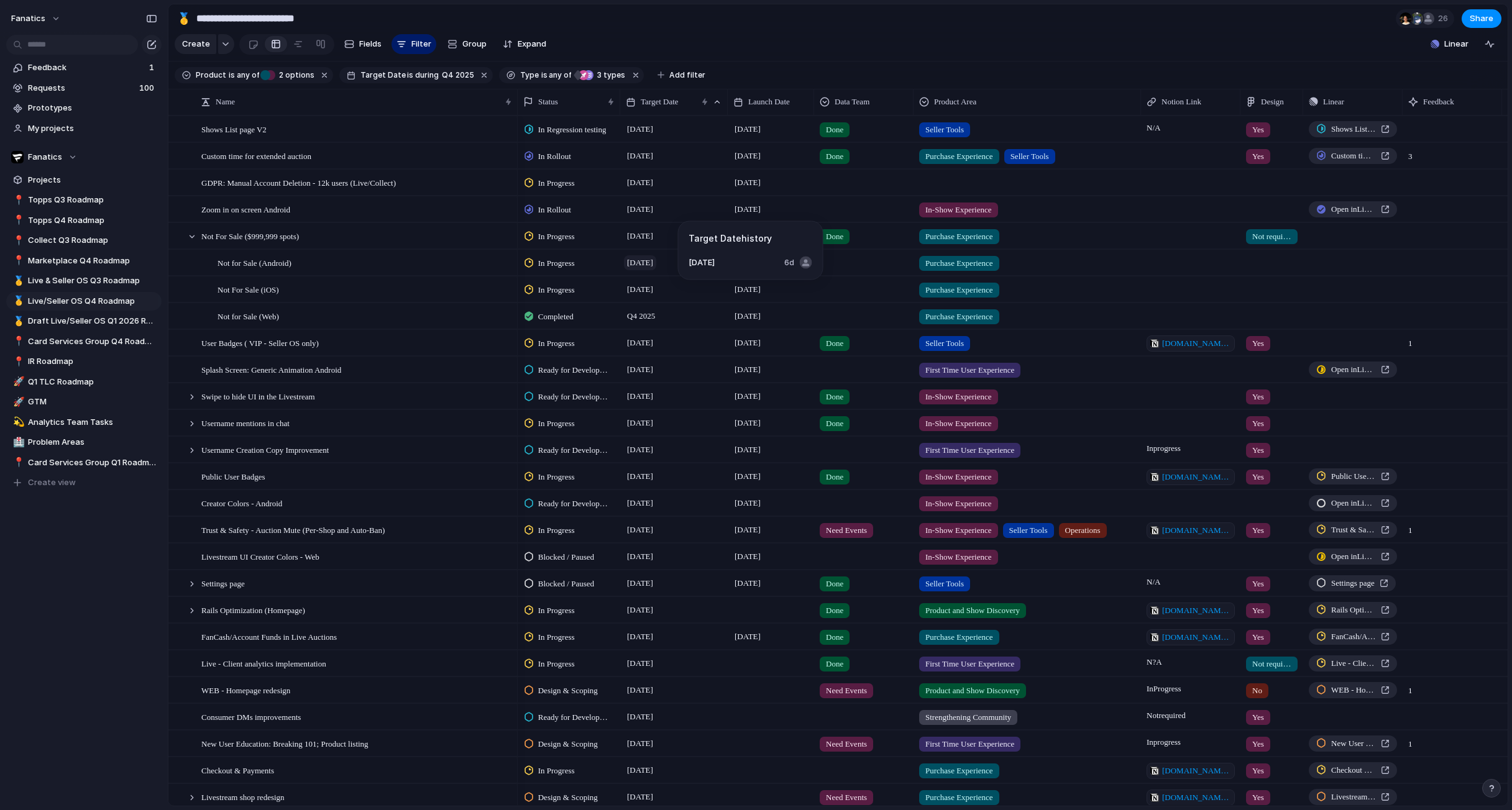
click at [653, 264] on span "[DATE]" at bounding box center [640, 262] width 33 height 15
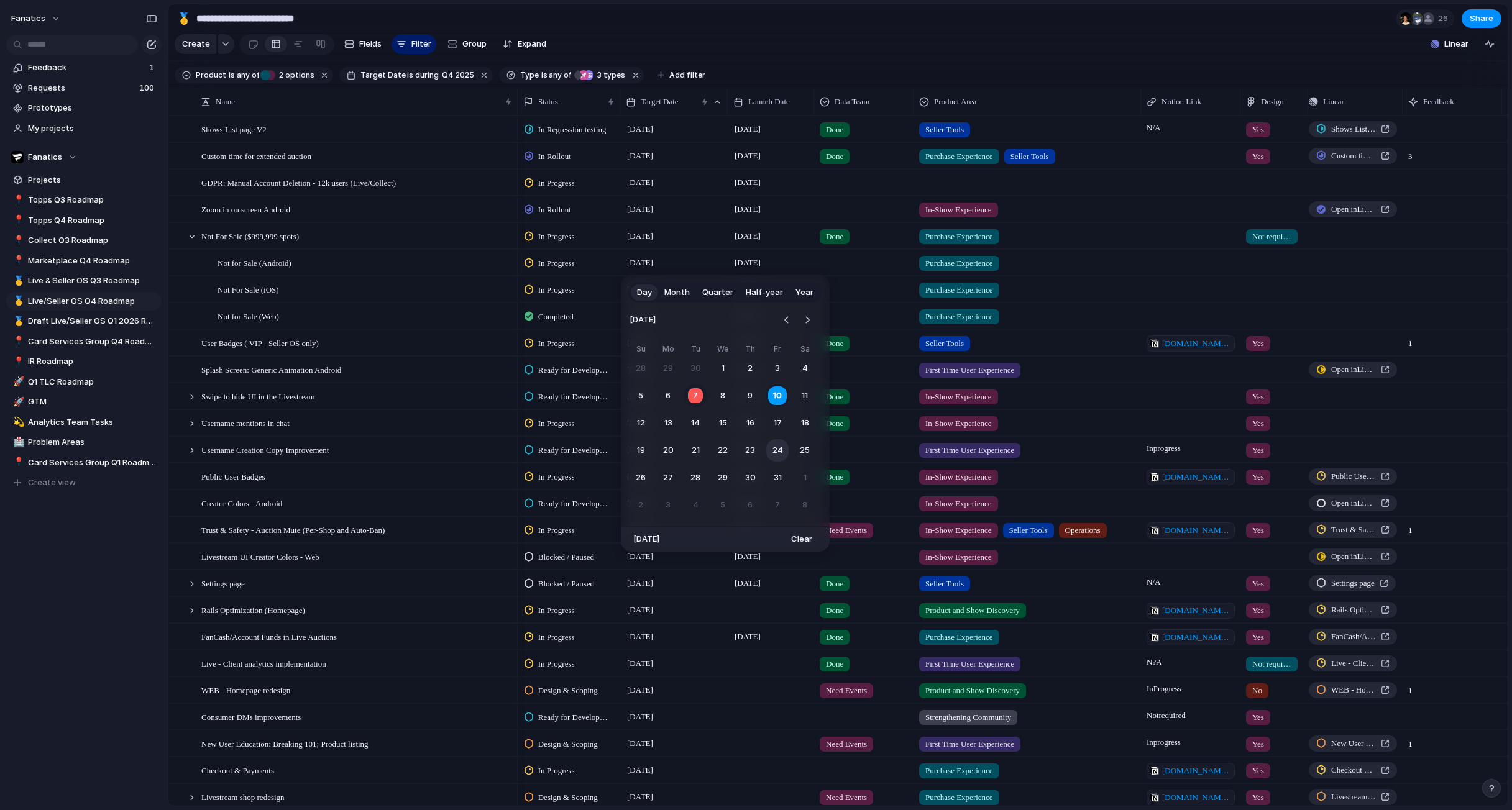
click at [779, 453] on button "24" at bounding box center [777, 450] width 22 height 22
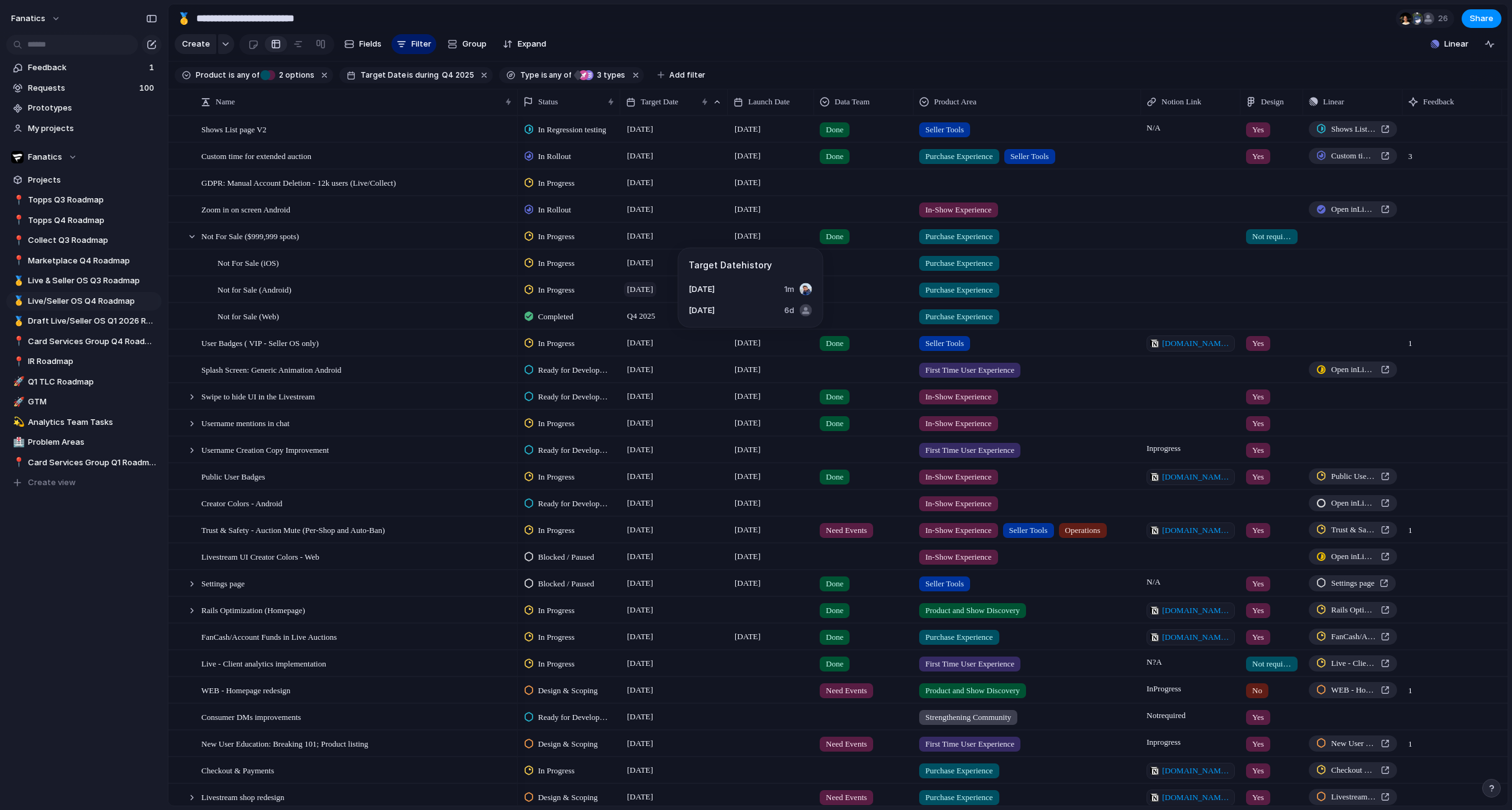
click at [656, 289] on span "[DATE]" at bounding box center [640, 289] width 33 height 15
click at [619, 290] on div "In Progress" at bounding box center [568, 288] width 102 height 22
click at [455, 266] on div "Backlog Design & Scoping Ready for Development Blocked / Paused In Progress In …" at bounding box center [756, 405] width 1512 height 810
click at [187, 236] on div at bounding box center [192, 236] width 11 height 11
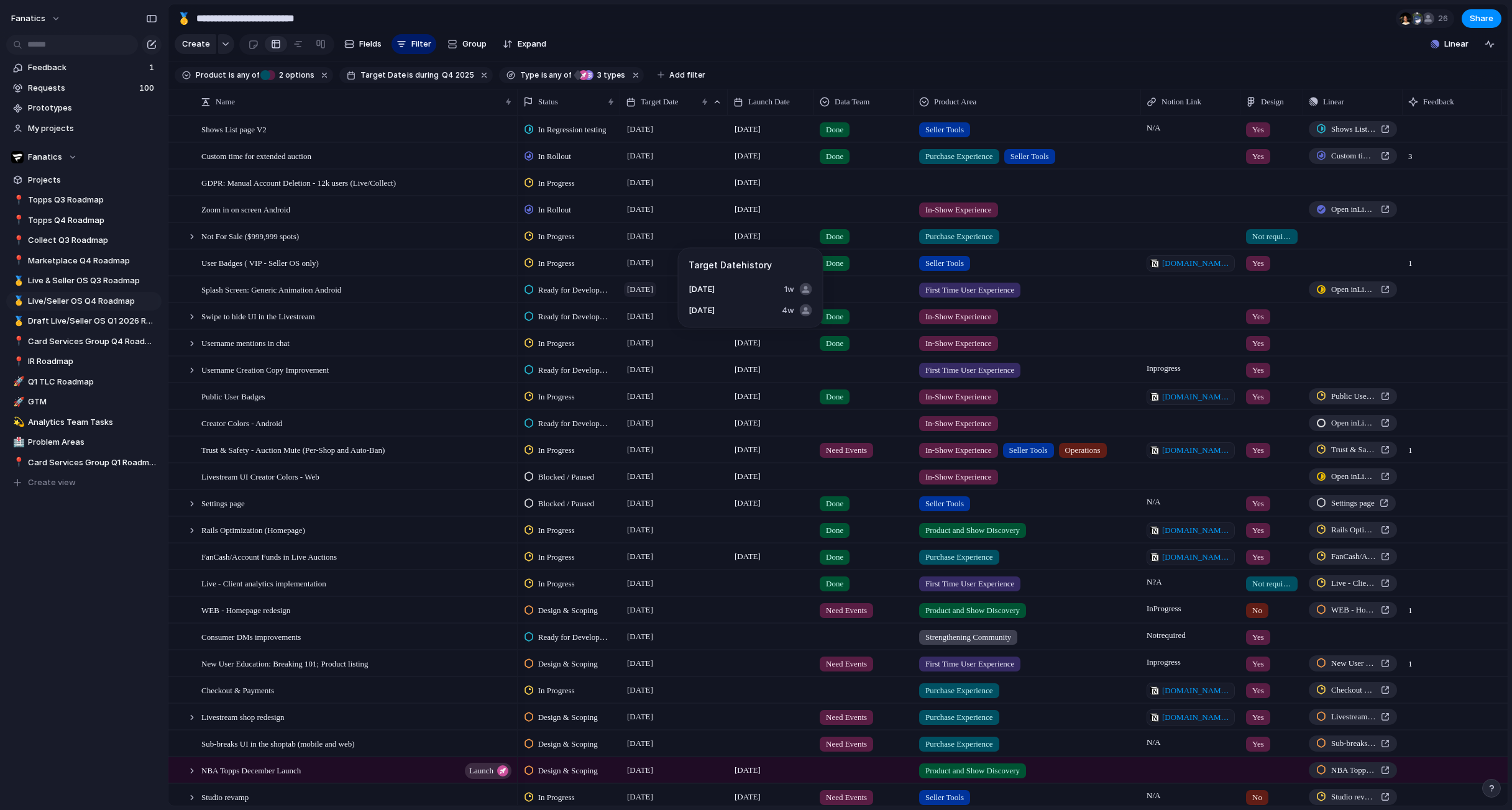
click at [652, 290] on span "[DATE]" at bounding box center [640, 289] width 33 height 15
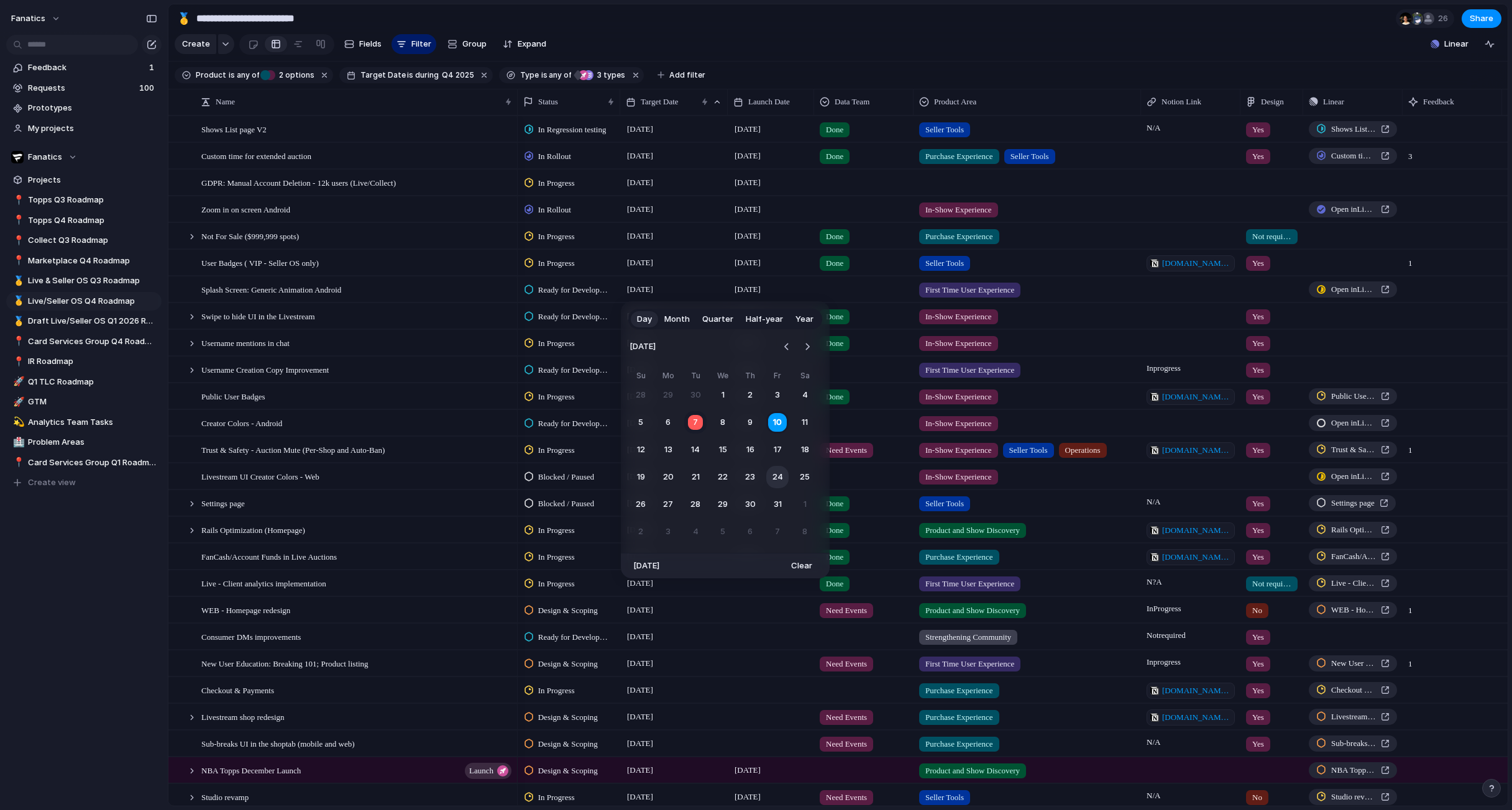
click at [775, 480] on button "24" at bounding box center [777, 476] width 22 height 22
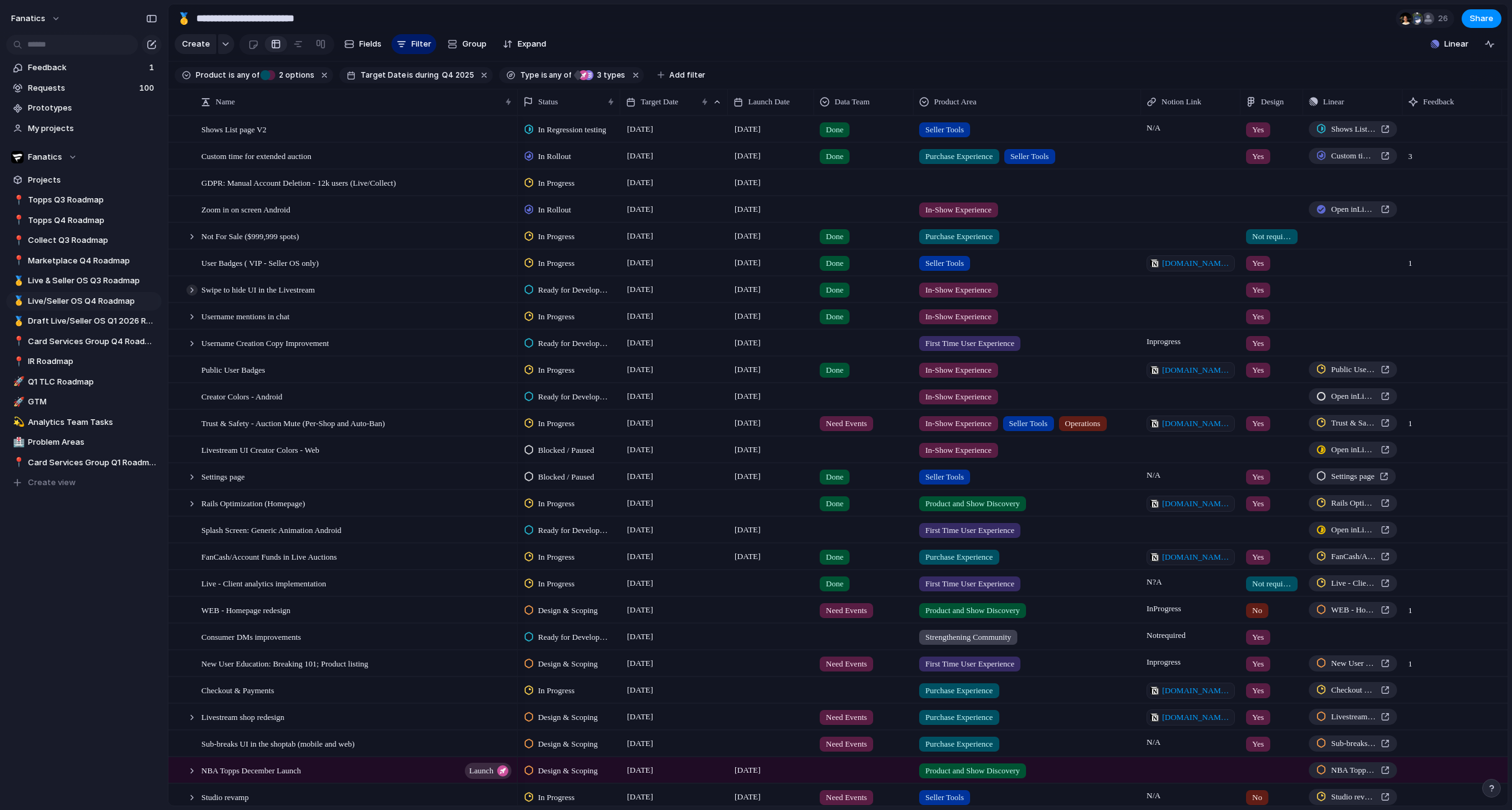
click at [192, 290] on div at bounding box center [192, 289] width 11 height 11
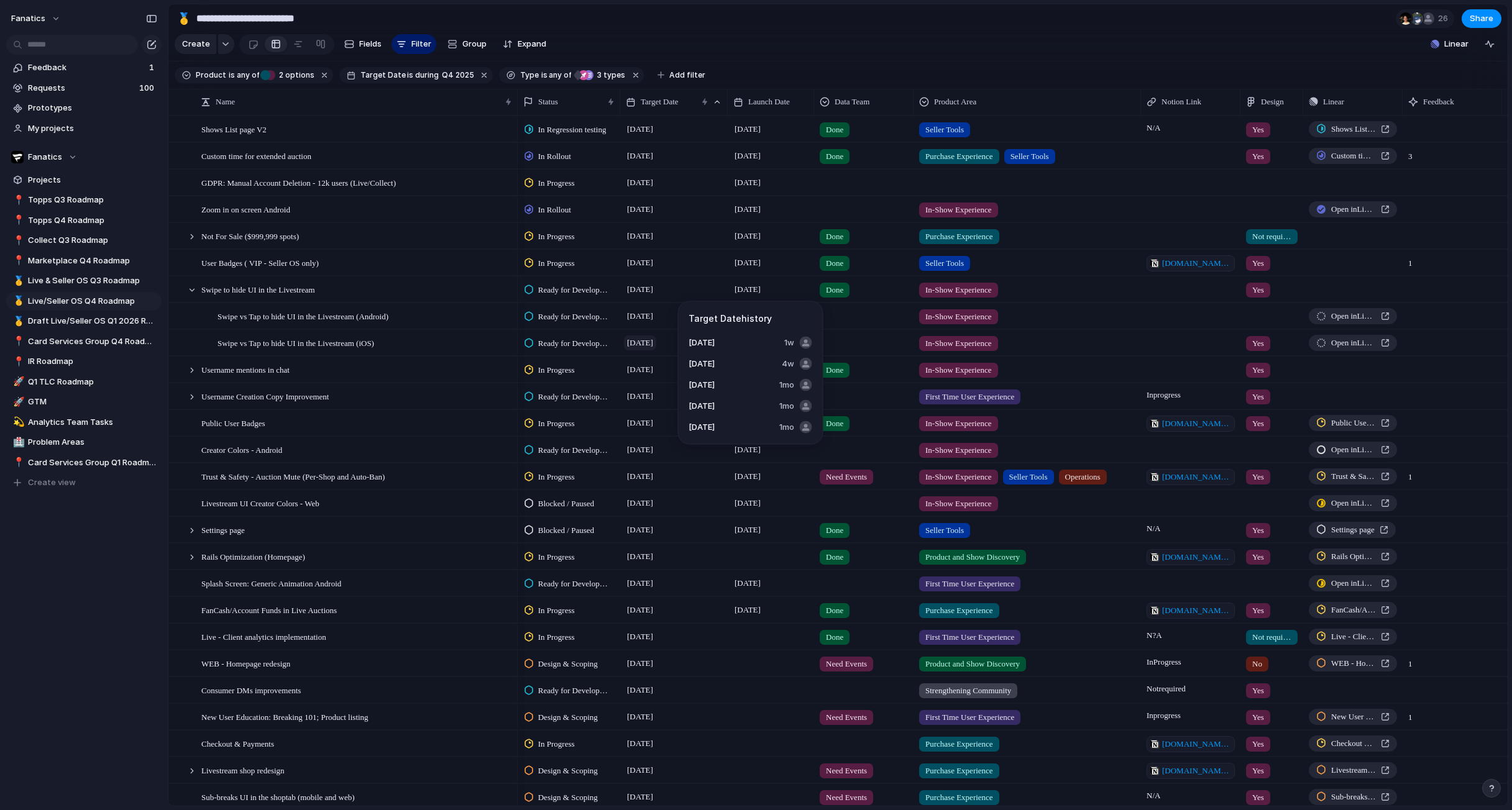
click at [628, 339] on span "[DATE]" at bounding box center [640, 342] width 33 height 15
click at [1359, 341] on span "Open in Linear" at bounding box center [1353, 343] width 45 height 12
click at [357, 339] on span "Swipe vs Tap to hide UI in the Livestream (iOS)" at bounding box center [295, 342] width 156 height 14
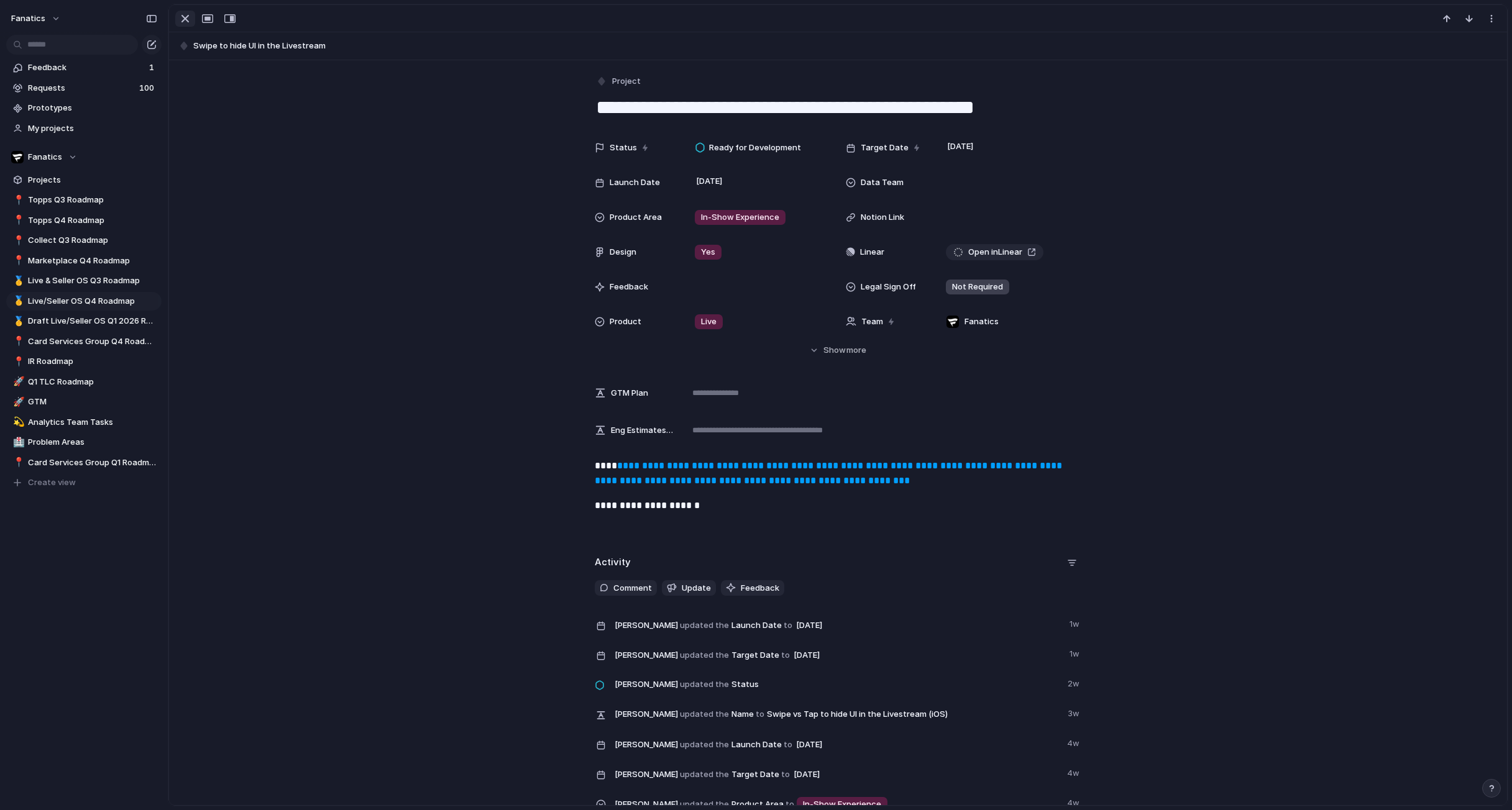
click at [179, 18] on div "button" at bounding box center [184, 19] width 15 height 15
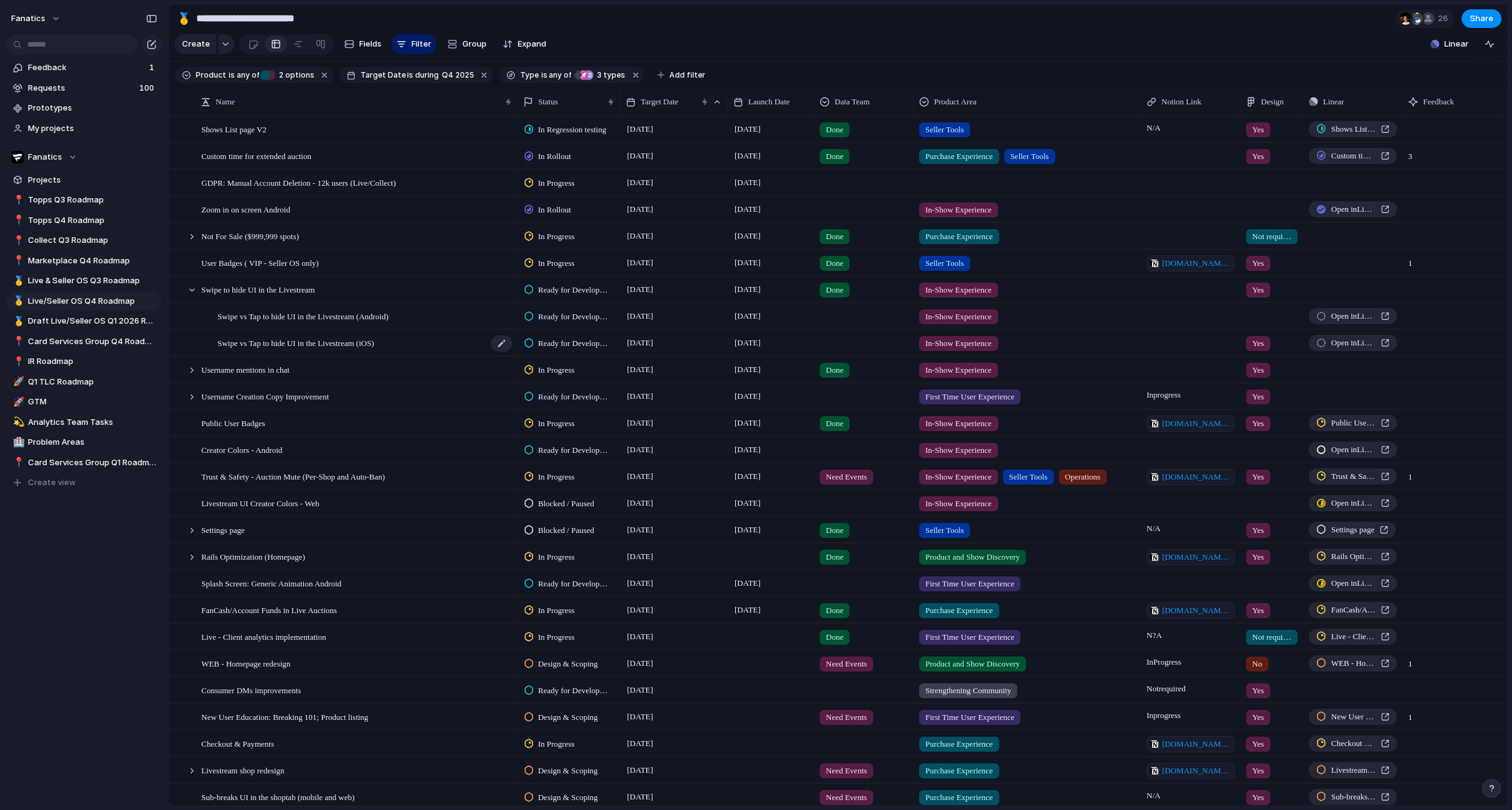
click at [372, 341] on span "Swipe vs Tap to hide UI in the Livestream (iOS)" at bounding box center [295, 342] width 156 height 14
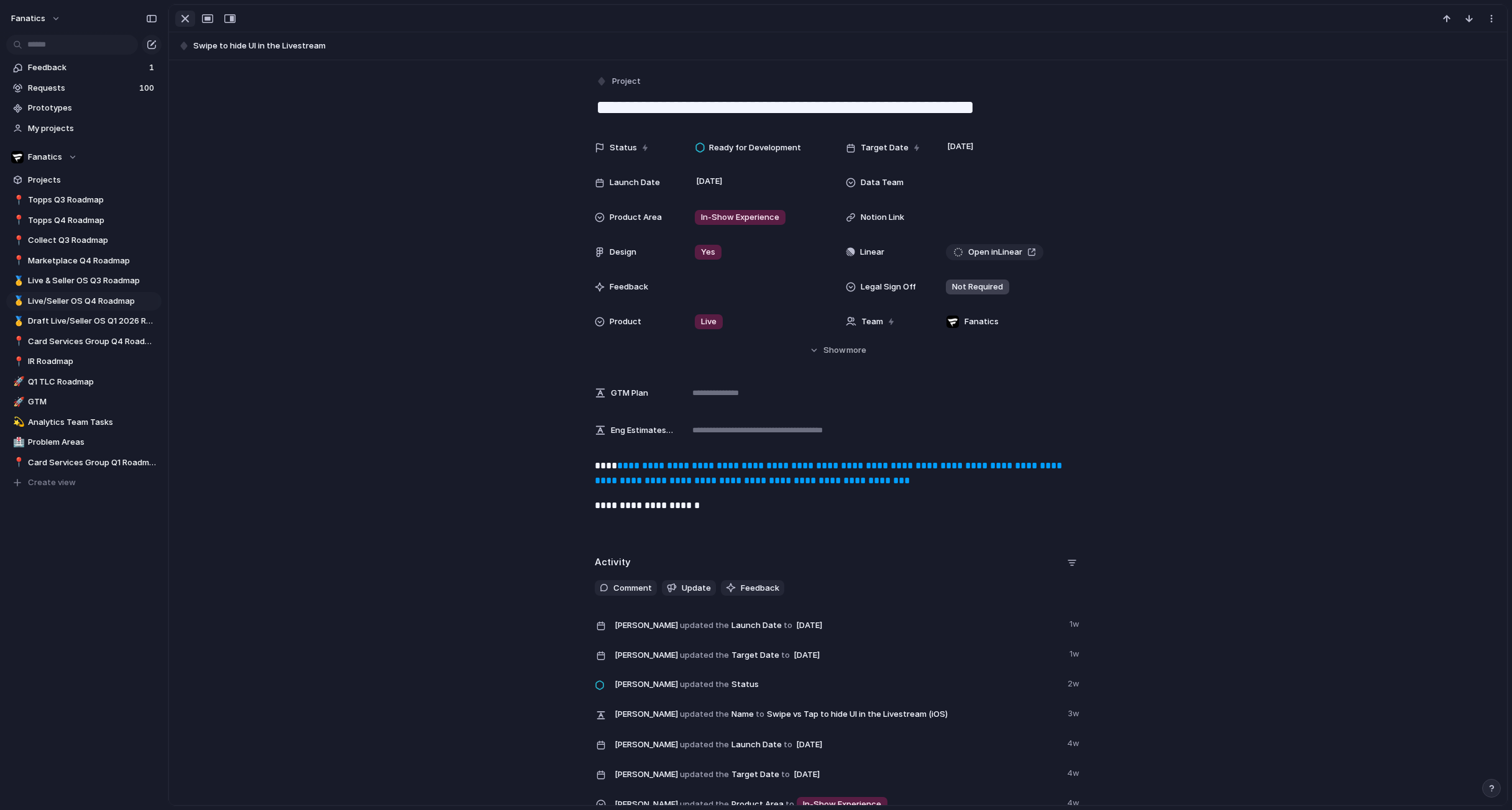
click at [184, 21] on div "button" at bounding box center [184, 19] width 15 height 15
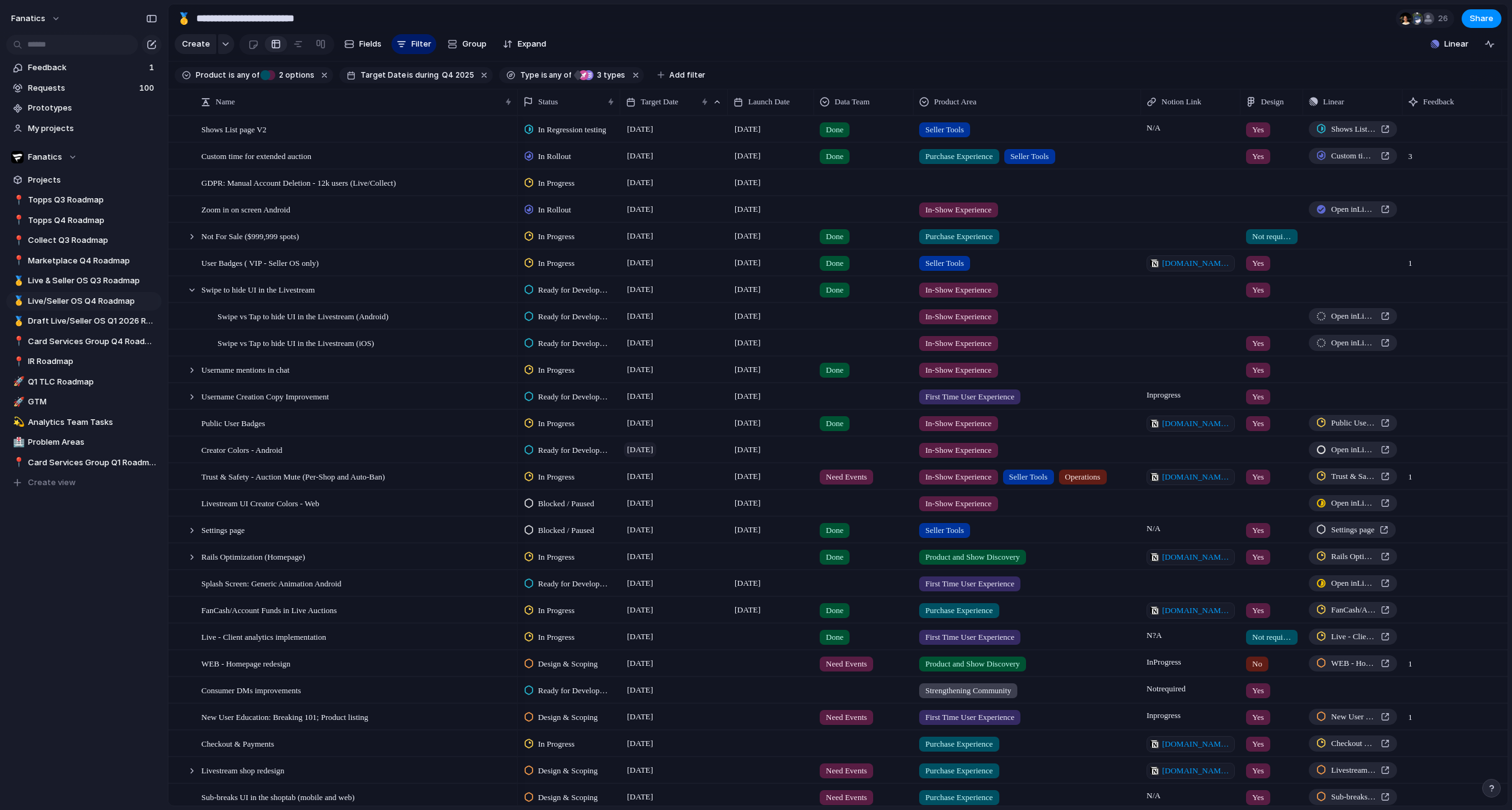
click at [648, 445] on span "[DATE]" at bounding box center [640, 449] width 33 height 15
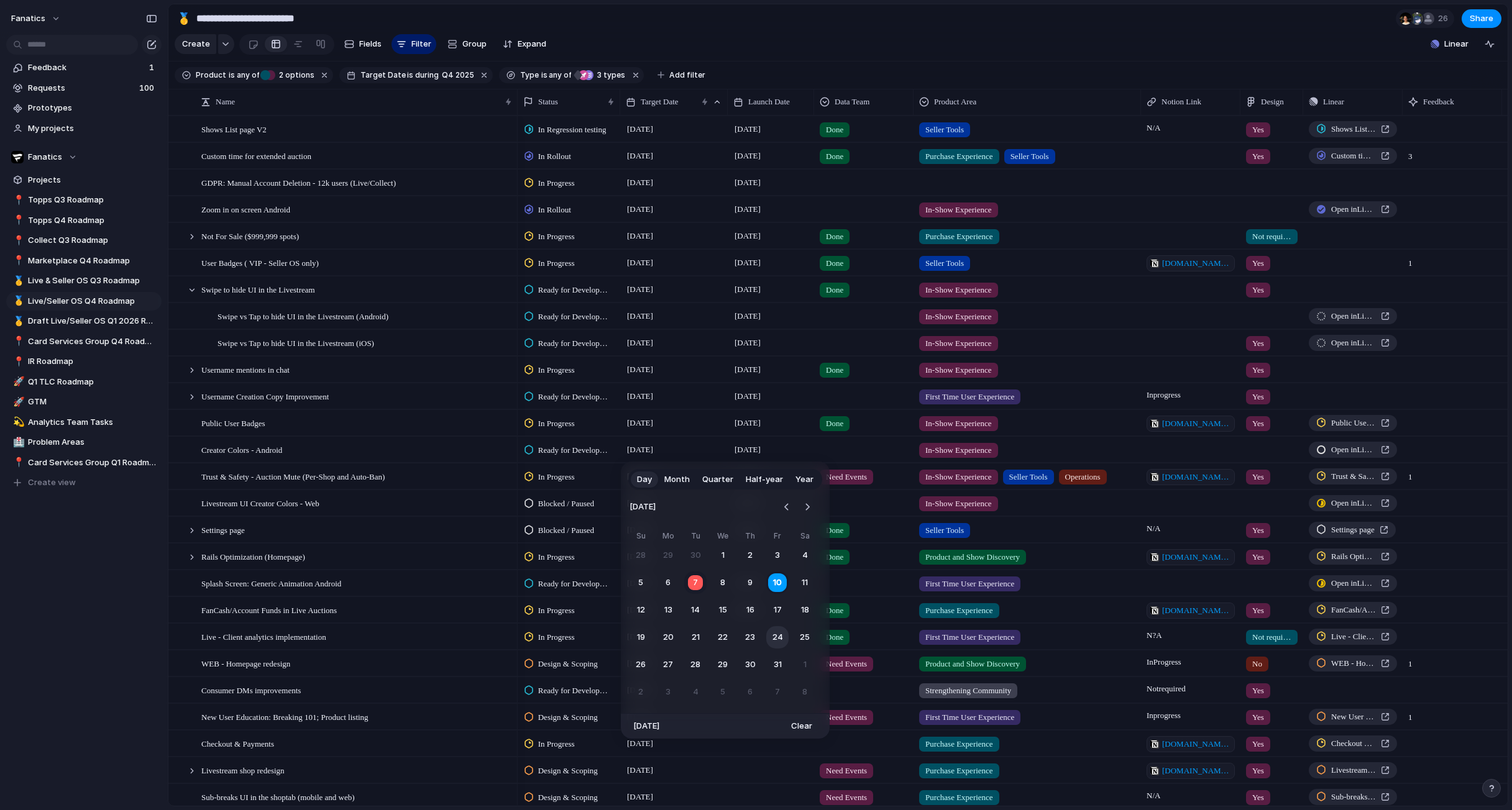
click at [776, 626] on tr "19 20 21 22 23 24 25" at bounding box center [722, 637] width 186 height 22
click at [777, 634] on button "24" at bounding box center [777, 637] width 22 height 22
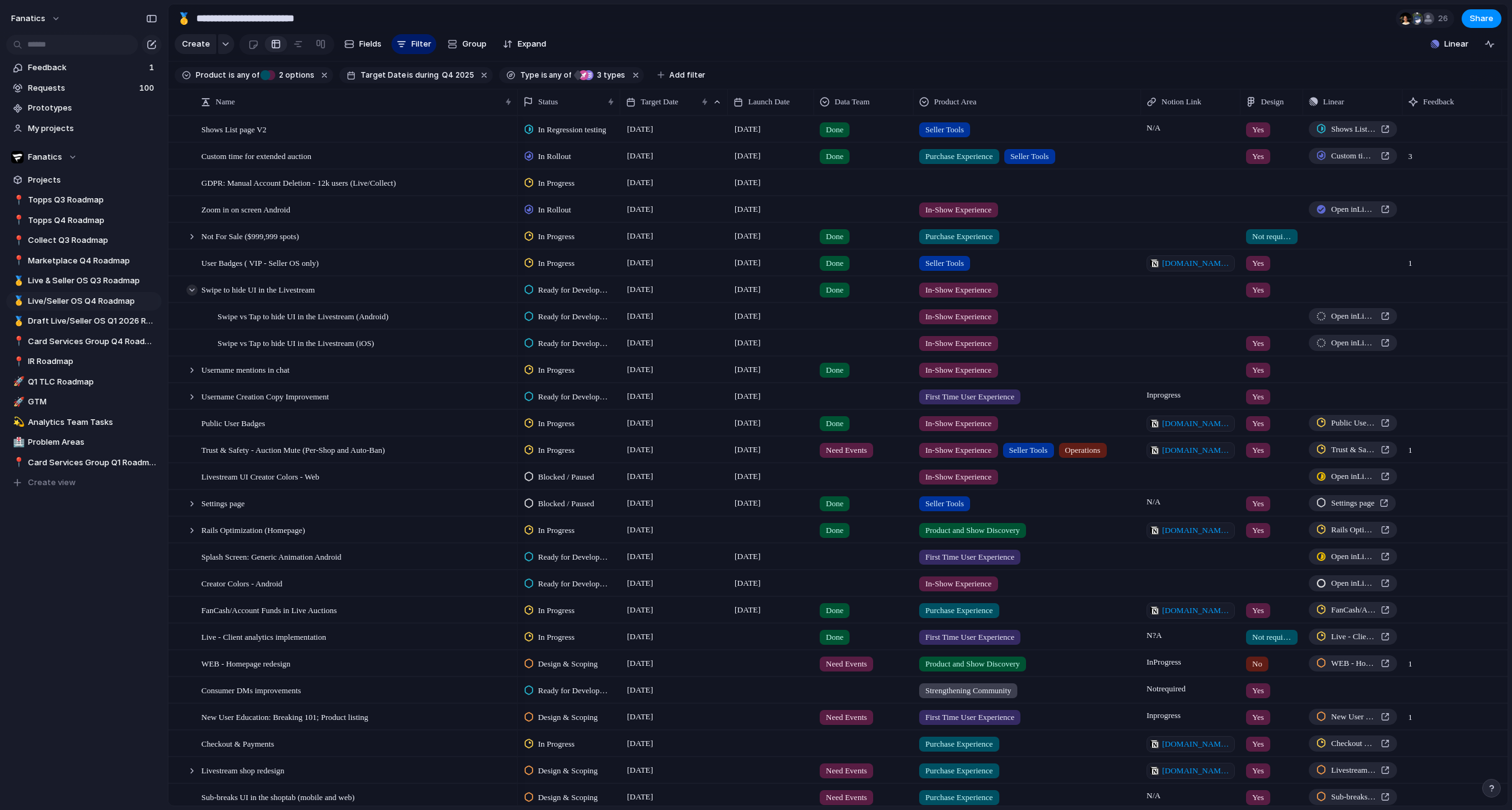
click at [192, 290] on div at bounding box center [192, 289] width 11 height 11
